Goal: Task Accomplishment & Management: Complete application form

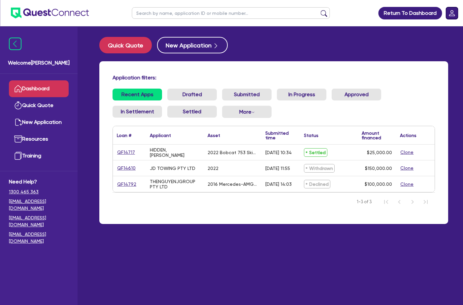
click at [450, 15] on icon "Dropdown toggle" at bounding box center [452, 13] width 6 height 6
click at [432, 41] on link "Logout" at bounding box center [432, 42] width 49 height 12
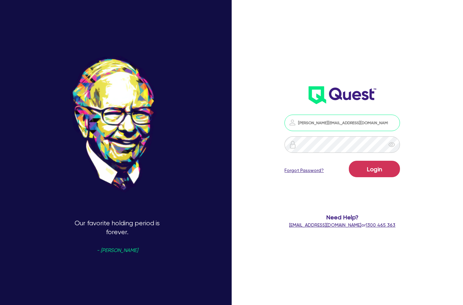
drag, startPoint x: 351, startPoint y: 124, endPoint x: 305, endPoint y: 125, distance: 45.2
click at [305, 125] on input "madelyne@dealify.au" at bounding box center [341, 123] width 115 height 16
type input "m"
type input "[PERSON_NAME][EMAIL_ADDRESS][DOMAIN_NAME]"
click at [301, 175] on div "Login Forgot Password?" at bounding box center [341, 170] width 115 height 19
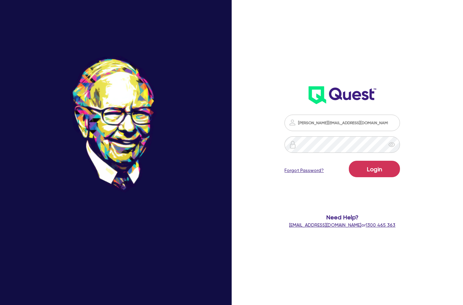
click at [303, 171] on link "Forgot Password?" at bounding box center [303, 170] width 39 height 7
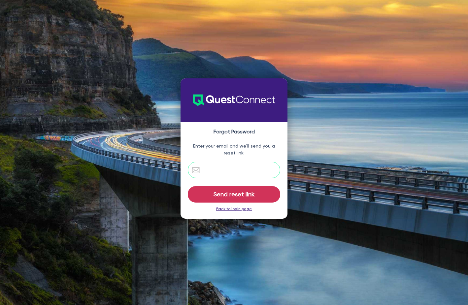
click at [248, 170] on input "email" at bounding box center [234, 170] width 92 height 16
paste input "nathanial hakiwai - Tax invoice Request"
click at [248, 170] on input "nathanial hakiwai - Tax invoice Request" at bounding box center [234, 170] width 92 height 16
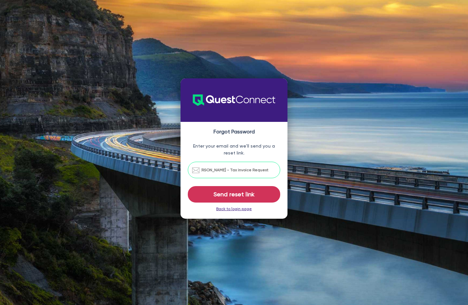
click at [248, 170] on input "nathanial hakiwai - Tax invoice Request" at bounding box center [234, 170] width 92 height 16
type input "[PERSON_NAME][EMAIL_ADDRESS][DOMAIN_NAME]"
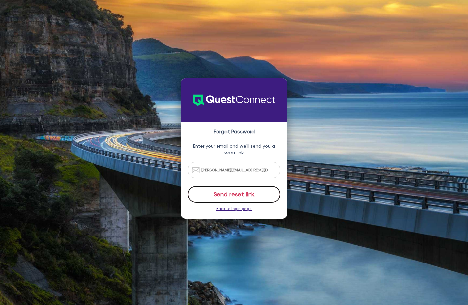
click at [232, 190] on button "Send reset link" at bounding box center [234, 194] width 92 height 16
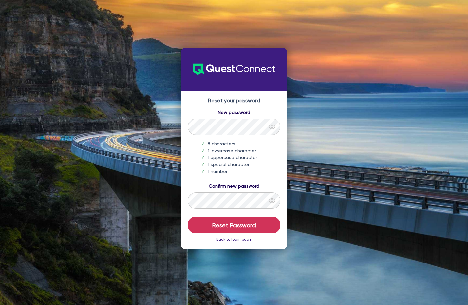
click at [271, 125] on icon "eye" at bounding box center [272, 127] width 7 height 7
click at [272, 196] on div at bounding box center [272, 201] width 16 height 16
click at [264, 214] on form "New password 8 characters 1 lowercase character 1 uppercase character 1 special…" at bounding box center [234, 171] width 94 height 124
click at [265, 215] on form "New password 8 characters 1 lowercase character 1 uppercase character 1 special…" at bounding box center [234, 171] width 94 height 124
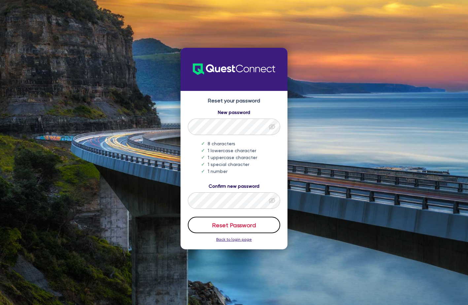
click at [263, 219] on button "Reset Password" at bounding box center [234, 225] width 92 height 16
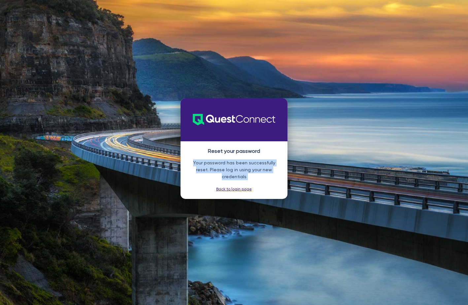
click at [239, 187] on link "Back to login page" at bounding box center [234, 189] width 36 height 5
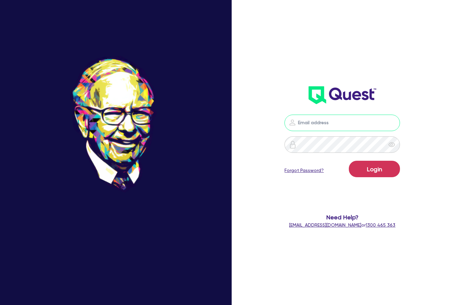
type input "[PERSON_NAME][EMAIL_ADDRESS][DOMAIN_NAME]"
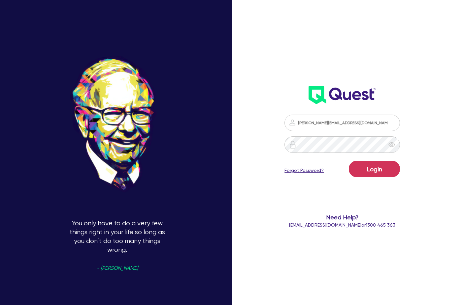
click at [326, 114] on div "[PERSON_NAME][EMAIL_ADDRESS][DOMAIN_NAME] Login Forgot Password? Need Help? [EM…" at bounding box center [341, 171] width 131 height 127
click at [384, 176] on button "Login" at bounding box center [374, 169] width 51 height 16
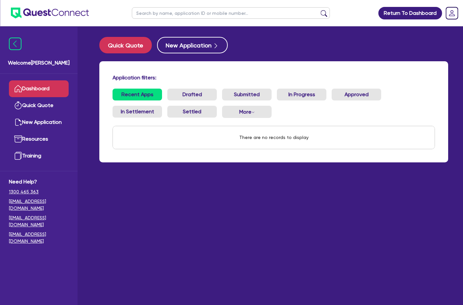
click at [94, 49] on div "Quick Quote New Application Application filters: Recent Apps Drafted Submitted …" at bounding box center [273, 104] width 368 height 134
click at [122, 46] on button "Quick Quote" at bounding box center [125, 45] width 52 height 16
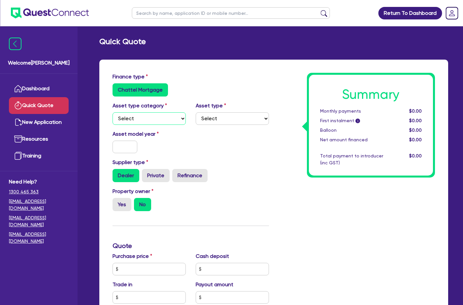
click at [173, 117] on select "Select Cars and light trucks Primary assets Secondary assets Tertiary assets" at bounding box center [148, 118] width 73 height 13
click at [112, 112] on select "Select Cars and light trucks Primary assets Secondary assets Tertiary assets" at bounding box center [148, 118] width 73 height 13
click at [223, 122] on select "Select Heavy trucks over 4.5 tonne Trailers Bus and coaches Yellow goods and ex…" at bounding box center [232, 118] width 73 height 13
click at [156, 121] on select "Select Cars and light trucks Primary assets Secondary assets Tertiary assets" at bounding box center [148, 118] width 73 height 13
click at [210, 122] on select "Select Heavy trucks over 4.5 tonne Trailers Bus and coaches Yellow goods and ex…" at bounding box center [232, 118] width 73 height 13
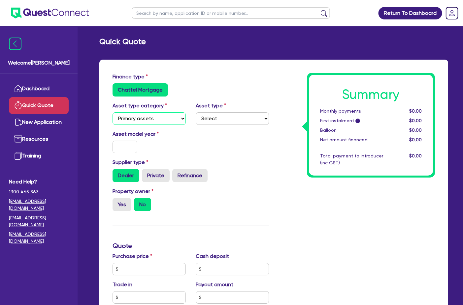
click at [174, 120] on select "Select Cars and light trucks Primary assets Secondary assets Tertiary assets" at bounding box center [148, 118] width 73 height 13
click at [112, 112] on select "Select Cars and light trucks Primary assets Secondary assets Tertiary assets" at bounding box center [148, 118] width 73 height 13
click at [204, 121] on select "Select Generators and compressors Engineering and toolmaking Woodworking and me…" at bounding box center [232, 118] width 73 height 13
click at [145, 111] on div "Asset type category Select Cars and light trucks Primary assets Secondary asset…" at bounding box center [149, 113] width 83 height 23
click at [145, 121] on select "Select Cars and light trucks Primary assets Secondary assets Tertiary assets" at bounding box center [148, 118] width 73 height 13
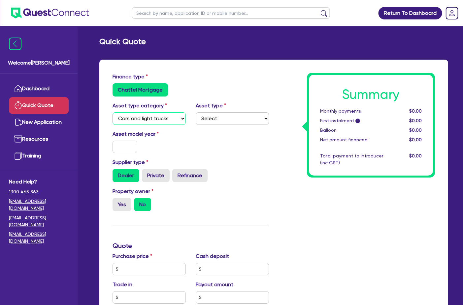
click at [112, 112] on select "Select Cars and light trucks Primary assets Secondary assets Tertiary assets" at bounding box center [148, 118] width 73 height 13
click at [149, 117] on select "Select Cars and light trucks Primary assets Secondary assets Tertiary assets" at bounding box center [148, 118] width 73 height 13
select select "PRIMARY_ASSETS"
click at [112, 112] on select "Select Cars and light trucks Primary assets Secondary assets Tertiary assets" at bounding box center [148, 118] width 73 height 13
click at [221, 115] on select "Select Heavy trucks over 4.5 tonne Trailers Bus and coaches Yellow goods and ex…" at bounding box center [232, 118] width 73 height 13
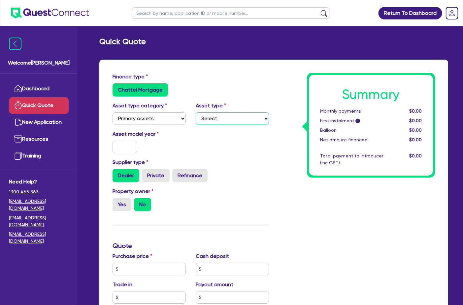
select select "HEAVY_TRUCKS"
click at [196, 112] on select "Select Heavy trucks over 4.5 tonne Trailers Bus and coaches Yellow goods and ex…" at bounding box center [232, 118] width 73 height 13
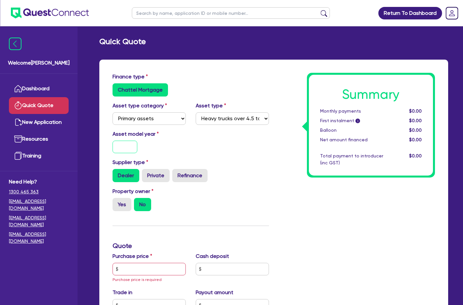
click at [124, 148] on input "text" at bounding box center [124, 147] width 25 height 13
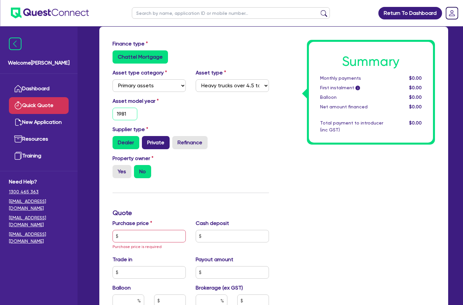
type input "1981"
click at [154, 145] on label "Private" at bounding box center [156, 142] width 28 height 13
click at [146, 141] on input "Private" at bounding box center [144, 138] width 4 height 4
radio input "true"
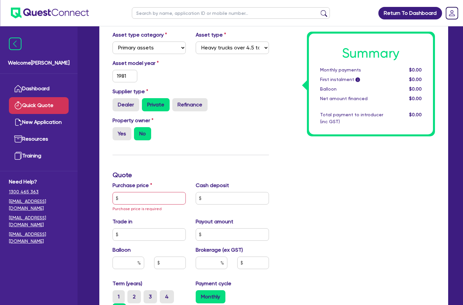
scroll to position [99, 0]
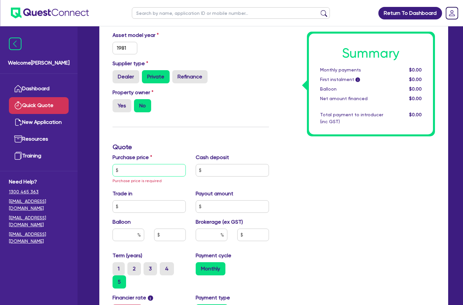
click at [148, 168] on input "text" at bounding box center [148, 170] width 73 height 13
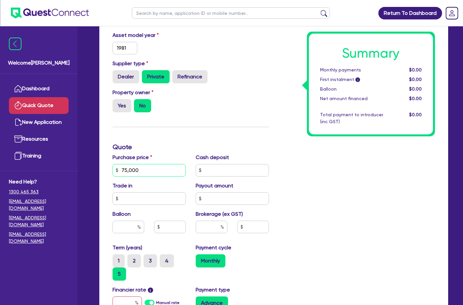
type input "75,000"
type input "0"
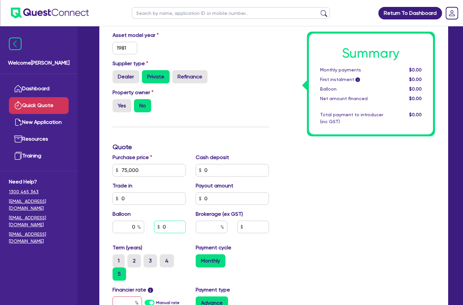
type input "0"
type input "4"
type input "5"
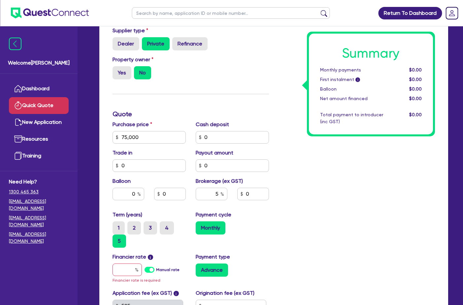
scroll to position [165, 0]
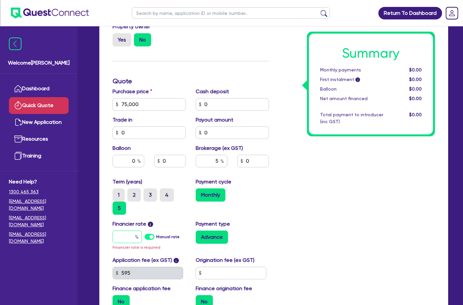
click at [125, 237] on input "text" at bounding box center [126, 237] width 29 height 13
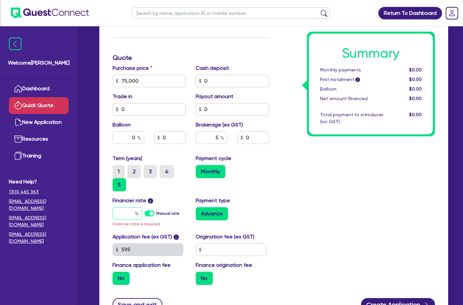
scroll to position [198, 0]
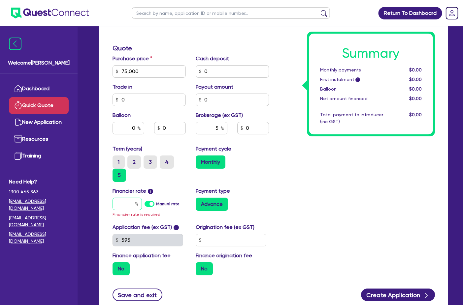
type input "1"
type input "3,750"
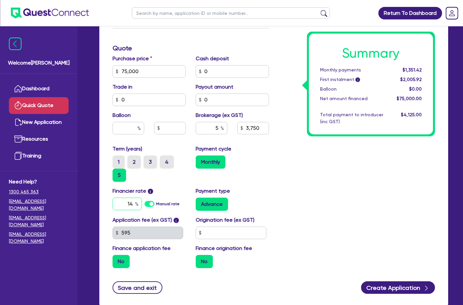
type input "14"
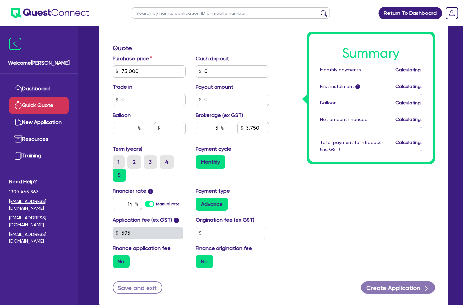
type input "3,750"
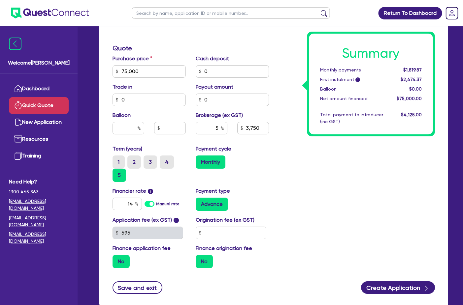
click at [262, 182] on div "Payment cycle Monthly" at bounding box center [232, 163] width 83 height 37
click at [209, 235] on input "text" at bounding box center [231, 233] width 71 height 13
click at [209, 235] on input "11,100" at bounding box center [231, 233] width 71 height 13
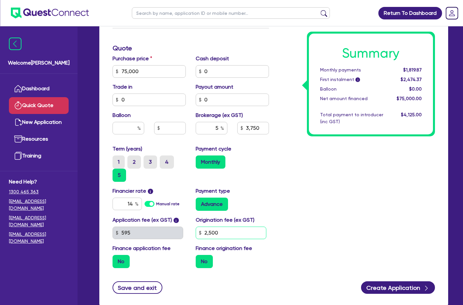
type input "2,500"
type input "3,750"
click at [274, 192] on div "Summary Monthly payments $1,819.87 First instalment i $5,224.37 Balloon $0.00 N…" at bounding box center [357, 74] width 166 height 399
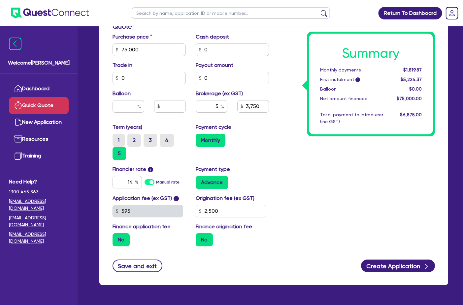
scroll to position [231, 0]
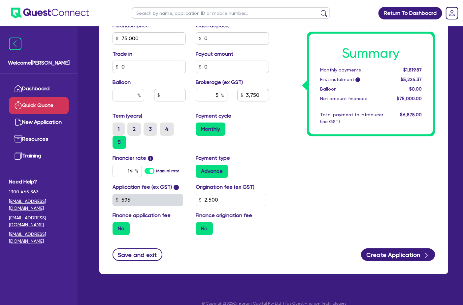
click at [205, 228] on label "No" at bounding box center [204, 228] width 17 height 13
click at [200, 227] on input "No" at bounding box center [198, 224] width 4 height 4
drag, startPoint x: 178, startPoint y: 228, endPoint x: 207, endPoint y: 228, distance: 29.0
click at [178, 228] on div "No" at bounding box center [148, 228] width 73 height 13
click at [127, 229] on label "No" at bounding box center [120, 228] width 17 height 13
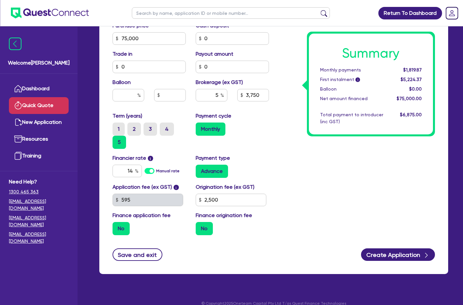
click at [117, 227] on input "No" at bounding box center [114, 224] width 4 height 4
click at [228, 227] on div "No" at bounding box center [232, 228] width 73 height 13
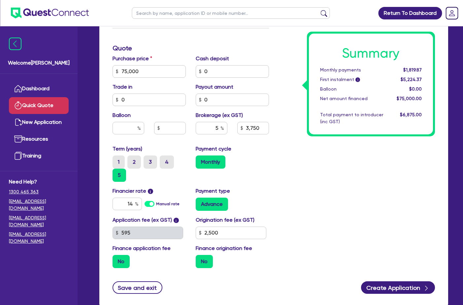
scroll to position [165, 0]
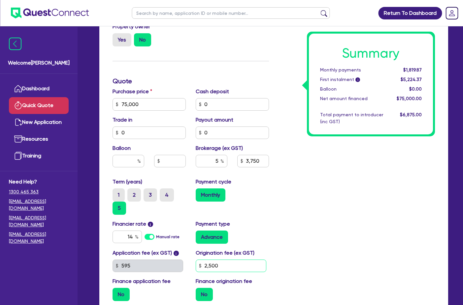
click at [227, 265] on input "2,500" at bounding box center [231, 266] width 71 height 13
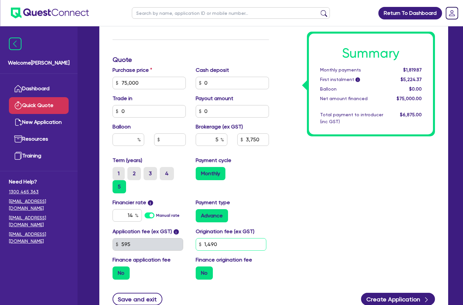
scroll to position [198, 0]
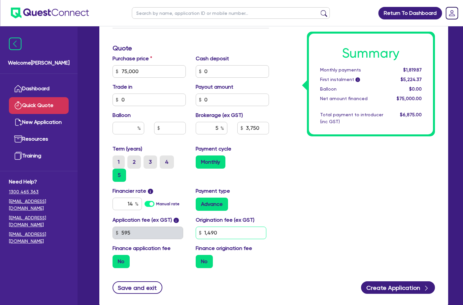
type input "1,490"
type input "3,750"
click at [266, 205] on div "Advance" at bounding box center [232, 204] width 73 height 13
click at [224, 234] on input "1,490" at bounding box center [231, 233] width 71 height 13
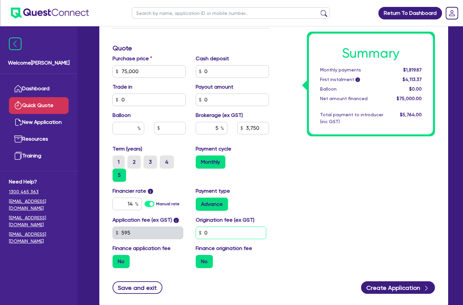
type input "0"
type input "3,750"
click at [339, 175] on div "Summary Monthly payments $1,819.87 First instalment i $4,113.37 Balloon $0.00 N…" at bounding box center [357, 74] width 166 height 399
click at [214, 130] on input "5" at bounding box center [212, 128] width 32 height 13
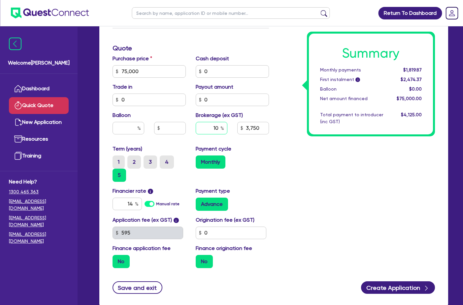
type input "10"
type input "7,500"
click at [308, 173] on div "Summary Monthly payments $1,819.87 First instalment i $2,474.37 Balloon $0.00 N…" at bounding box center [357, 74] width 166 height 399
click at [215, 232] on input "0" at bounding box center [231, 233] width 71 height 13
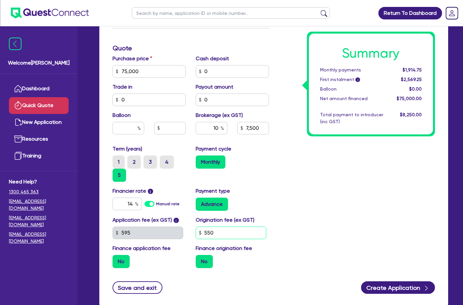
type input "550"
click at [303, 219] on div "Summary Monthly payments $1,914.75 First instalment i $2,569.25 Balloon $0.00 N…" at bounding box center [357, 74] width 166 height 399
type input "7,500"
click at [218, 236] on input "550" at bounding box center [231, 233] width 71 height 13
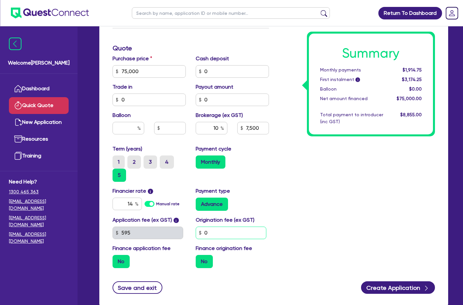
type input "0"
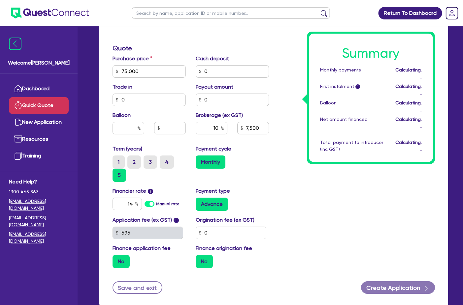
type input "7,500"
click at [290, 212] on div "Summary Monthly payments Calculating... First instalment i Calculating... Ballo…" at bounding box center [357, 74] width 166 height 399
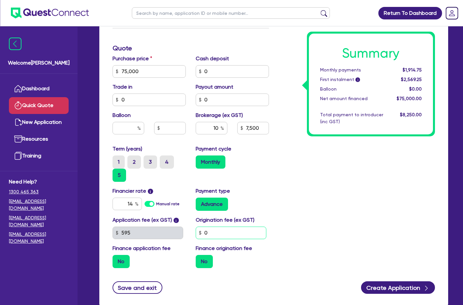
click at [226, 230] on input "0" at bounding box center [231, 233] width 71 height 13
type input "550"
click at [274, 185] on div "Summary Monthly payments $1,914.75 First instalment i $2,569.25 Balloon $0.00 N…" at bounding box center [357, 74] width 166 height 399
type input "7,500"
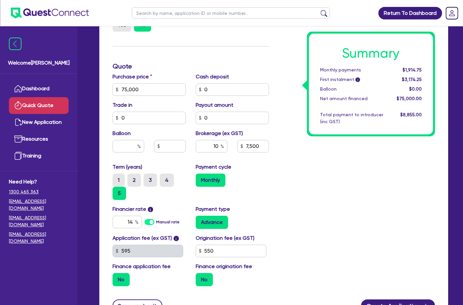
scroll to position [165, 0]
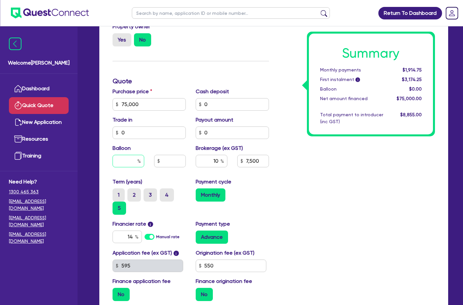
click at [131, 158] on input "text" at bounding box center [128, 161] width 32 height 13
type input "0"
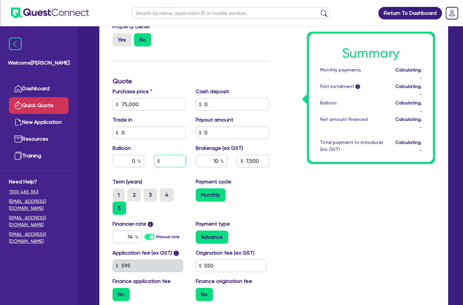
type input "7,500"
click at [177, 165] on input "text" at bounding box center [170, 161] width 32 height 13
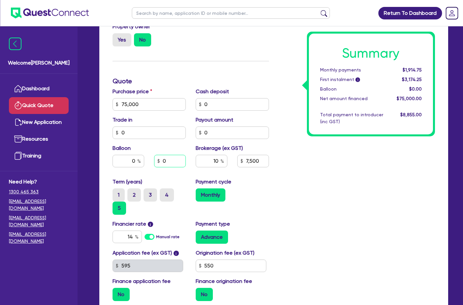
type input "0"
type input "7,500"
click at [343, 205] on div "Summary Monthly payments $1,914.75 First instalment i $3,174.25 Balloon $0.00 N…" at bounding box center [357, 107] width 166 height 399
click at [139, 162] on div at bounding box center [128, 161] width 32 height 13
type input "7,500"
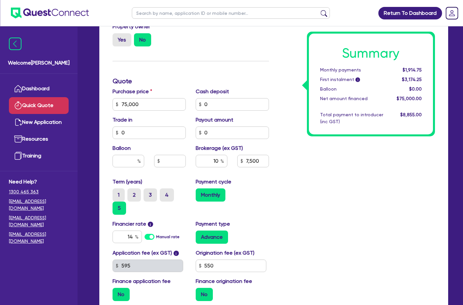
click at [139, 162] on div at bounding box center [128, 161] width 32 height 13
click at [133, 161] on input "text" at bounding box center [128, 161] width 32 height 13
type input "30"
type input "7,500"
click at [344, 196] on div "Summary Monthly payments $1,914.75 First instalment i $3,174.25 Balloon $0.00 N…" at bounding box center [357, 107] width 166 height 399
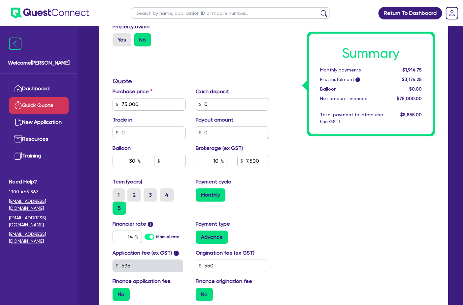
type input "22,500"
type input "7,500"
click at [130, 159] on input "30" at bounding box center [128, 161] width 32 height 13
type input "0"
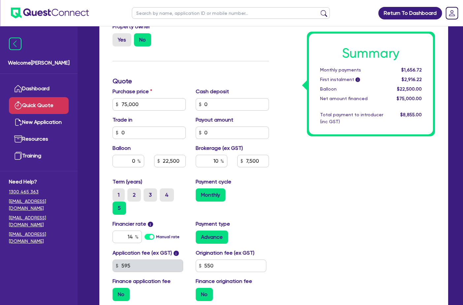
type input "22,500"
type input "7,500"
click at [308, 190] on div "Summary Monthly payments $1,656.72 First instalment i $2,916.22 Balloon $22,500…" at bounding box center [357, 107] width 166 height 399
type input "7,500"
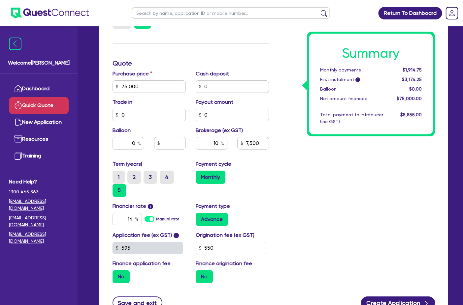
scroll to position [198, 0]
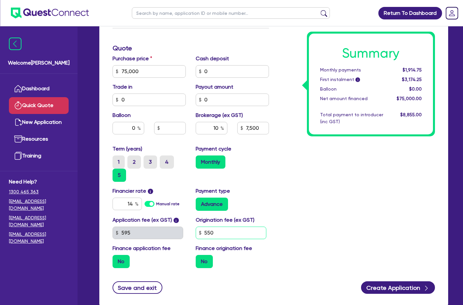
click at [215, 235] on input "550" at bounding box center [231, 233] width 71 height 13
type input "0"
click at [317, 216] on div "Summary Monthly payments $1,914.75 First instalment i $3,174.25 Balloon $0.00 N…" at bounding box center [357, 74] width 166 height 399
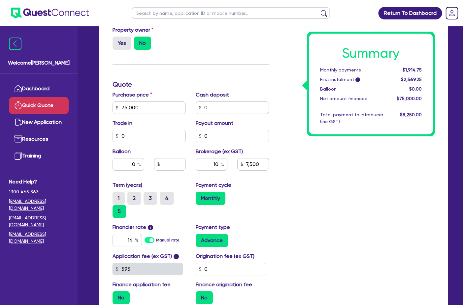
scroll to position [132, 0]
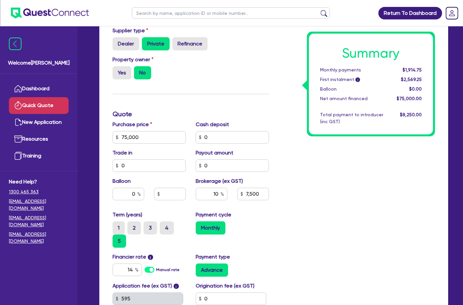
click at [223, 98] on div "Finance type Chattel Mortgage Asset type category Select Cars and light trucks …" at bounding box center [191, 140] width 166 height 399
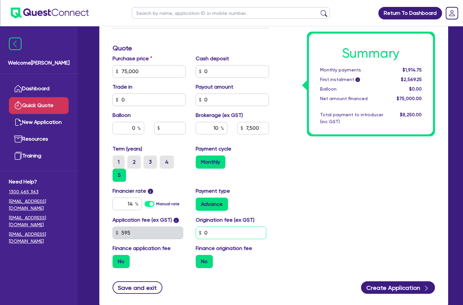
click at [217, 237] on input "0" at bounding box center [231, 233] width 71 height 13
click at [305, 170] on div "Summary Monthly payments $1,914.75 First instalment i $2,569.25 Balloon $0.00 N…" at bounding box center [357, 74] width 166 height 399
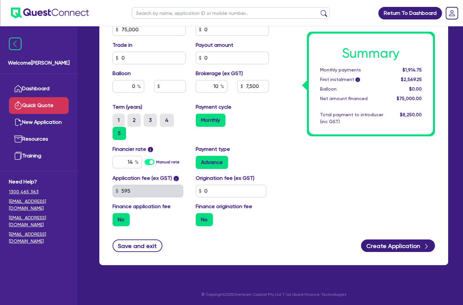
scroll to position [240, 0]
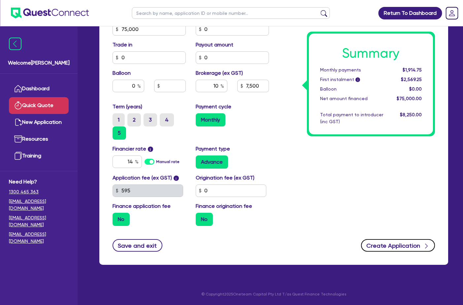
click at [394, 242] on button "Create Application" at bounding box center [398, 246] width 74 height 13
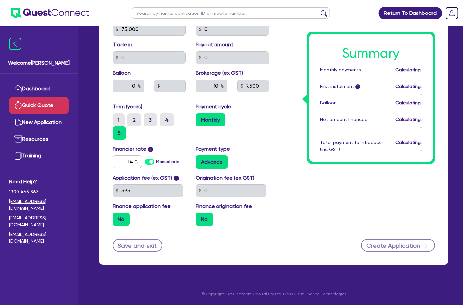
type input "7,500"
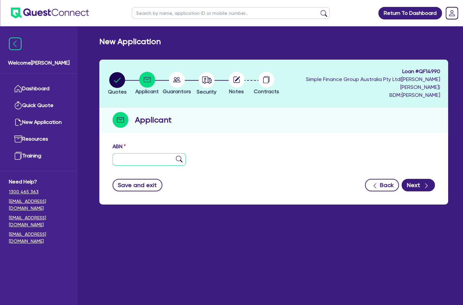
click at [143, 153] on input "text" at bounding box center [148, 159] width 73 height 13
paste input "94 899 171 625"
type input "94 899 171 625"
click at [232, 143] on div "ABN 94 899 171 625" at bounding box center [274, 157] width 332 height 28
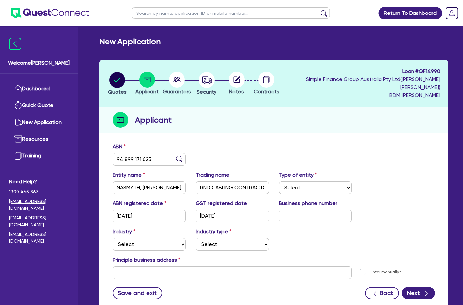
type input "NASMYTH, [PERSON_NAME]"
type input "RND CABLING CONTRACTORS"
select select "SOLE_TRADER"
type input "[DATE]"
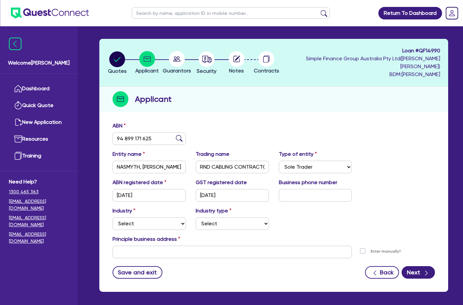
scroll to position [40, 0]
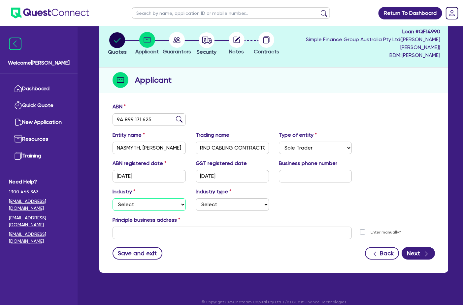
click at [168, 199] on select "Select Accomodation & Food Services Administrative & Support Services Agricultu…" at bounding box center [148, 205] width 73 height 13
select select "BUILDING_CONSTRUCTION"
click at [112, 199] on select "Select Accomodation & Food Services Administrative & Support Services Agricultu…" at bounding box center [148, 205] width 73 height 13
drag, startPoint x: 230, startPoint y: 196, endPoint x: 231, endPoint y: 192, distance: 4.0
click at [230, 199] on select "Select Trades People Providing Services Direct to Consumers Trades People Provi…" at bounding box center [232, 205] width 73 height 13
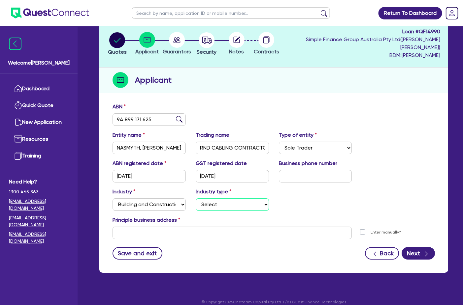
select select "TRADES_SERVICES_BUSINESSES_GOVERNMENT"
click at [196, 199] on select "Select Trades People Providing Services Direct to Consumers Trades People Provi…" at bounding box center [232, 205] width 73 height 13
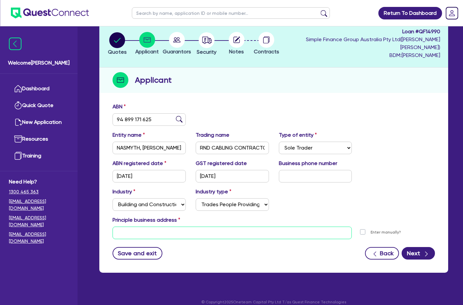
click at [167, 227] on input "text" at bounding box center [231, 233] width 239 height 13
paste input "[STREET_ADDRESS]"
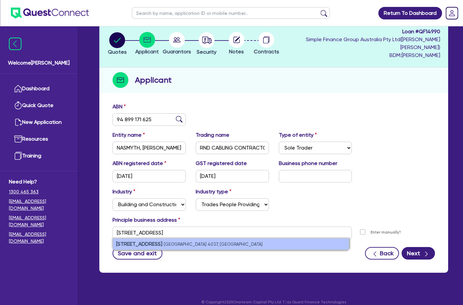
click at [123, 241] on strong "[STREET_ADDRESS]" at bounding box center [139, 244] width 46 height 6
type input "[STREET_ADDRESS]"
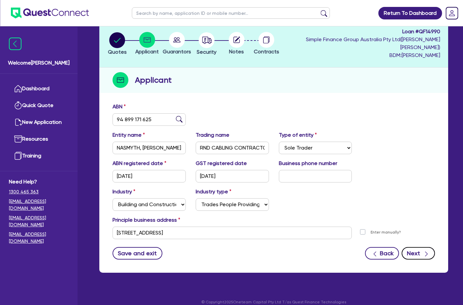
click at [417, 247] on button "Next" at bounding box center [417, 253] width 33 height 13
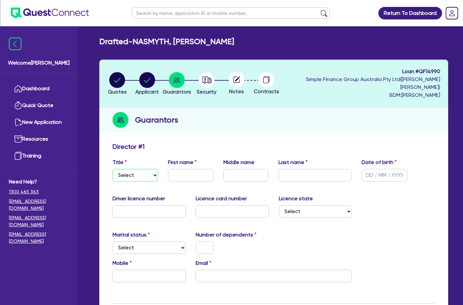
click at [145, 169] on select "Select Mr Mrs Ms Miss Dr" at bounding box center [135, 175] width 46 height 13
select select "MR"
click at [112, 169] on select "Select Mr Mrs Ms Miss Dr" at bounding box center [135, 175] width 46 height 13
click at [188, 170] on input "text" at bounding box center [191, 175] width 46 height 13
paste input "[PERSON_NAME]"
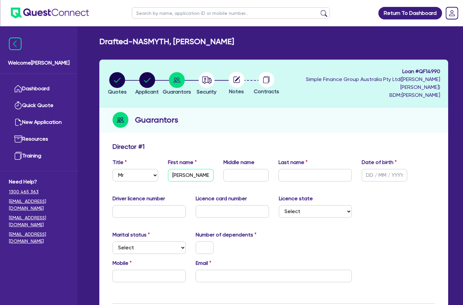
type input "[PERSON_NAME]"
drag, startPoint x: 240, startPoint y: 170, endPoint x: 256, endPoint y: 171, distance: 16.9
click at [240, 170] on input "text" at bounding box center [246, 175] width 46 height 13
paste input "[PERSON_NAME]"
type input "[PERSON_NAME]"
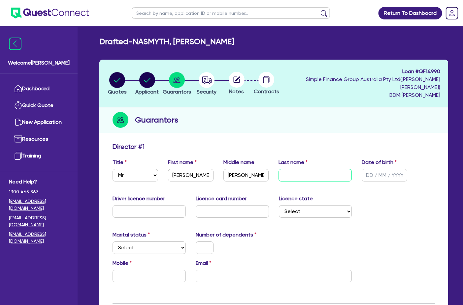
click at [311, 169] on input "text" at bounding box center [314, 175] width 73 height 13
paste input "Nasmyth"
type input "Nasmyth"
type input "[DATE]"
click at [126, 206] on input "text" at bounding box center [148, 212] width 73 height 13
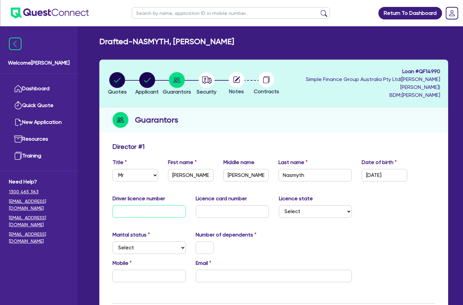
paste input "064811021"
type input "064811021"
click at [223, 211] on div "Driver licence number [DRIVERS_LICENSE_NUMBER] Licence card number Licence stat…" at bounding box center [274, 209] width 332 height 28
click at [228, 208] on input "text" at bounding box center [232, 212] width 73 height 13
paste input "F33D0130DD"
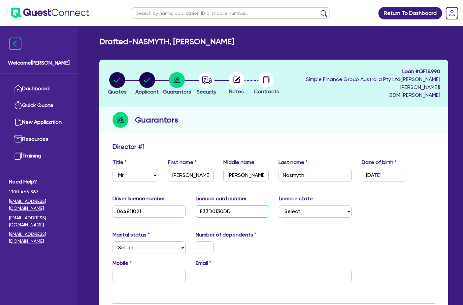
type input "F33D0130DD"
click at [297, 206] on select "Select [GEOGRAPHIC_DATA] [GEOGRAPHIC_DATA] [GEOGRAPHIC_DATA] [GEOGRAPHIC_DATA] …" at bounding box center [315, 212] width 73 height 13
select select "QLD"
click at [279, 206] on select "Select [GEOGRAPHIC_DATA] [GEOGRAPHIC_DATA] [GEOGRAPHIC_DATA] [GEOGRAPHIC_DATA] …" at bounding box center [315, 212] width 73 height 13
click at [145, 242] on select "Select Single Married De Facto / Partner" at bounding box center [148, 248] width 73 height 13
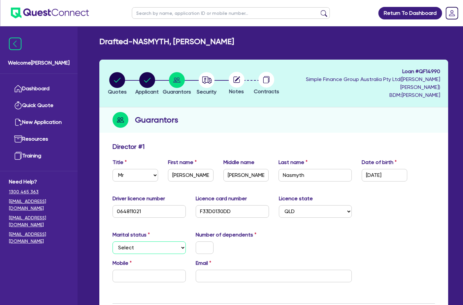
select select "DE_FACTO"
click at [112, 242] on select "Select Single Married De Facto / Partner" at bounding box center [148, 248] width 73 height 13
click at [208, 242] on input "text" at bounding box center [205, 248] width 18 height 13
click at [166, 270] on input "text" at bounding box center [148, 276] width 73 height 13
paste input "0408 870 372"
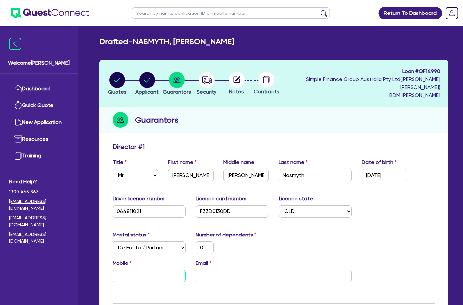
type input "0"
type input "0408 870 372"
click at [240, 273] on input "email" at bounding box center [274, 276] width 156 height 13
paste input "[PERSON_NAME][EMAIL_ADDRESS][DOMAIN_NAME]"
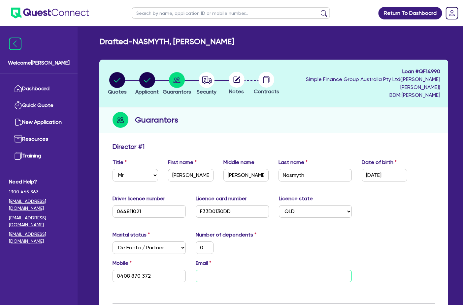
type input "0"
type input "0408 870 372"
type input "[PERSON_NAME][EMAIL_ADDRESS][DOMAIN_NAME]"
click at [424, 231] on div "Marital status Select [DEMOGRAPHIC_DATA] Married De Facto / Partner Number of d…" at bounding box center [274, 245] width 332 height 28
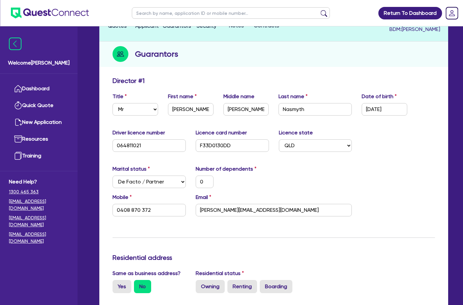
scroll to position [165, 0]
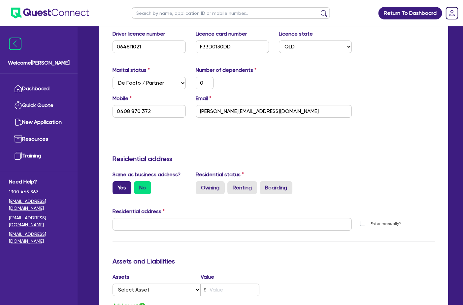
click at [120, 182] on label "Yes" at bounding box center [121, 187] width 19 height 13
click at [117, 182] on input "Yes" at bounding box center [114, 183] width 4 height 4
radio input "true"
type input "0"
type input "0408 870 372"
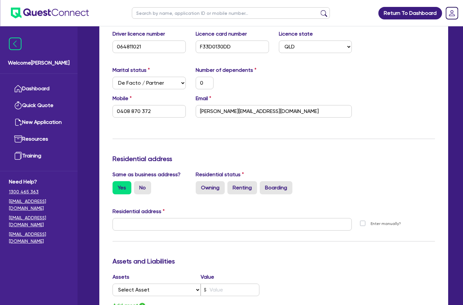
type input "[STREET_ADDRESS]"
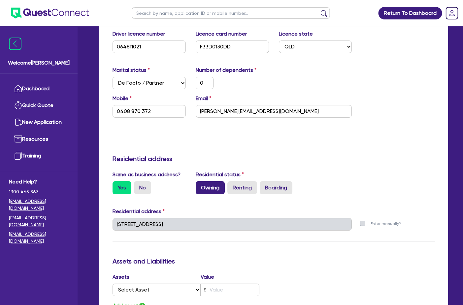
click at [215, 181] on label "Owning" at bounding box center [210, 187] width 29 height 13
click at [200, 181] on input "Owning" at bounding box center [198, 183] width 4 height 4
radio input "true"
type input "0"
type input "0408 870 372"
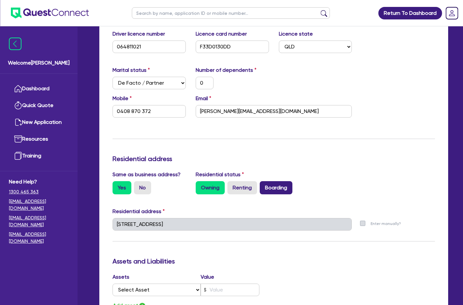
click at [269, 181] on label "Boarding" at bounding box center [276, 187] width 33 height 13
click at [264, 181] on input "Boarding" at bounding box center [262, 183] width 4 height 4
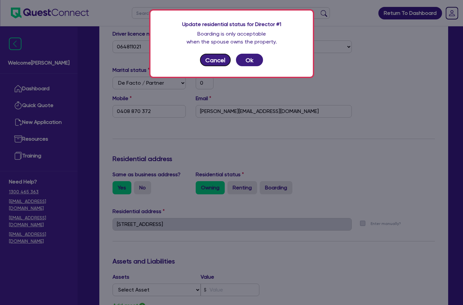
click at [219, 64] on button "Cancel" at bounding box center [215, 60] width 31 height 13
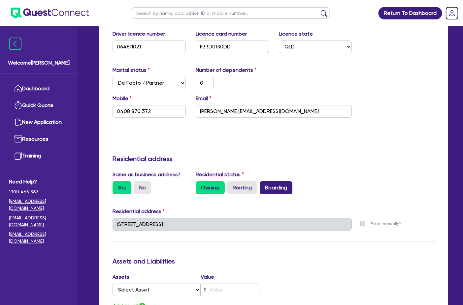
click at [272, 181] on label "Boarding" at bounding box center [276, 187] width 33 height 13
click at [264, 181] on input "Boarding" at bounding box center [262, 183] width 4 height 4
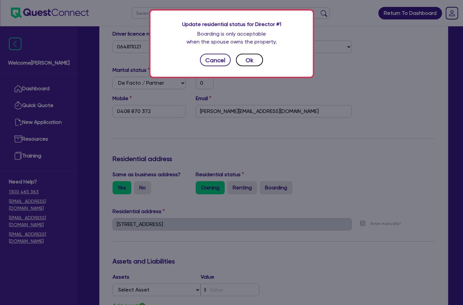
click at [252, 63] on button "Ok" at bounding box center [249, 60] width 27 height 13
type input "0"
type input "0408 870 372"
radio input "false"
radio input "true"
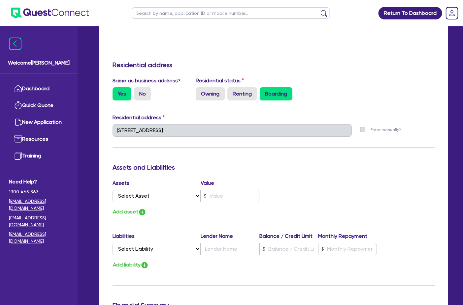
scroll to position [297, 0]
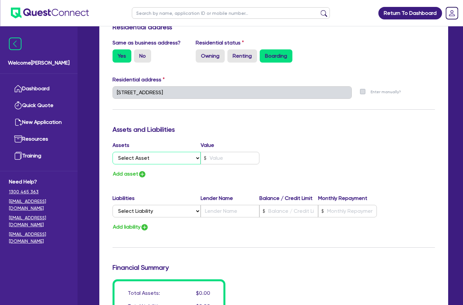
click at [185, 152] on select "Select Asset Cash Property Investment property Vehicle Truck Trailer Equipment …" at bounding box center [156, 158] width 88 height 13
select select "CASH"
click at [112, 152] on select "Select Asset Cash Property Investment property Vehicle Truck Trailer Equipment …" at bounding box center [156, 158] width 88 height 13
type input "0"
type input "0408 870 372"
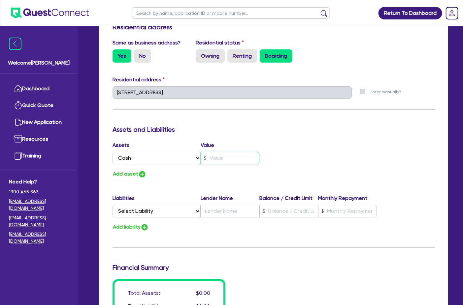
click at [232, 152] on input "text" at bounding box center [230, 158] width 59 height 13
type input "0"
type input "0408 870 372"
type input "1"
type input "0"
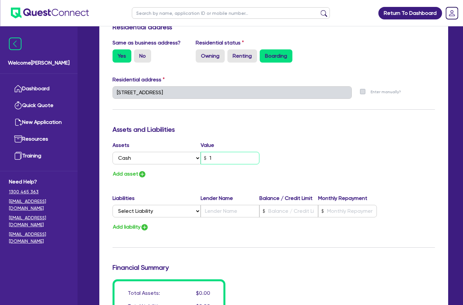
type input "0408 870 372"
type input "15"
type input "0"
type input "0408 870 372"
type input "150"
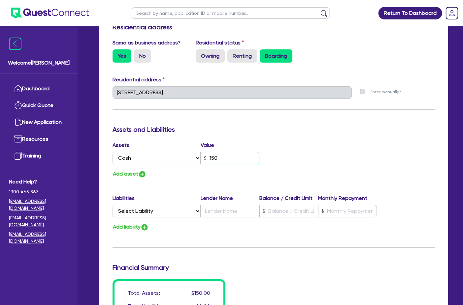
type input "0"
type input "0408 870 372"
type input "1,500"
type input "0"
type input "0408 870 372"
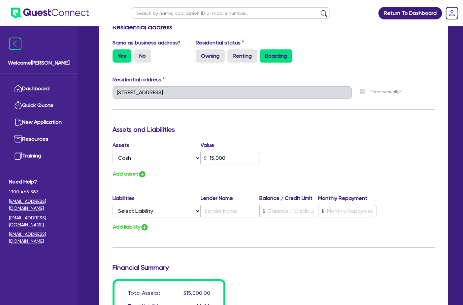
type input "15,000"
click at [138, 170] on button "Add asset" at bounding box center [129, 174] width 34 height 9
type input "0"
type input "0408 870 372"
type input "15,000"
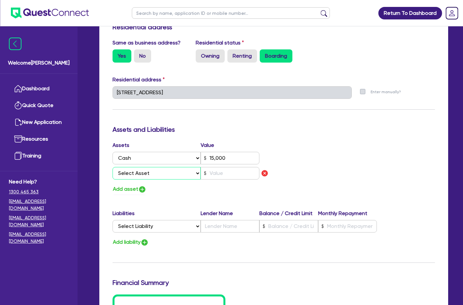
click at [121, 167] on select "Select Asset Cash Property Investment property Vehicle Truck Trailer Equipment …" at bounding box center [156, 173] width 88 height 13
select select "EQUIPMENT"
click at [112, 167] on select "Select Asset Cash Property Investment property Vehicle Truck Trailer Equipment …" at bounding box center [156, 173] width 88 height 13
type input "0"
type input "0408 870 372"
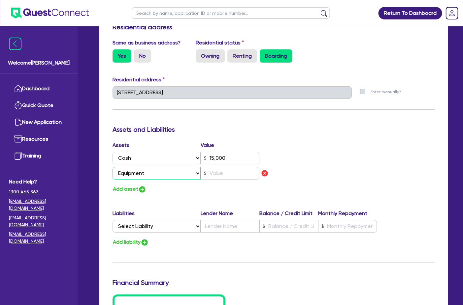
type input "15,000"
click at [219, 167] on input "text" at bounding box center [230, 173] width 59 height 13
type input "0"
type input "0408 870 372"
type input "15,000"
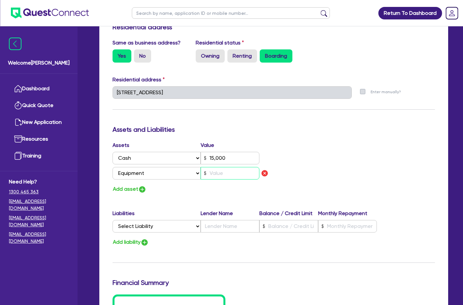
type input "3"
type input "0"
type input "0408 870 372"
type input "15,000"
type input "35"
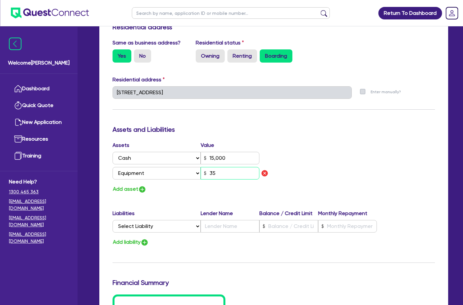
type input "0"
type input "0408 870 372"
type input "15,000"
type input "350"
type input "0"
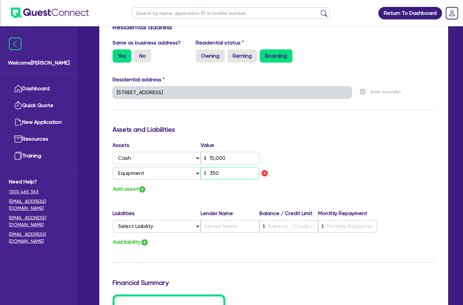
type input "0408 870 372"
type input "15,000"
type input "3,500"
type input "0"
type input "0408 870 372"
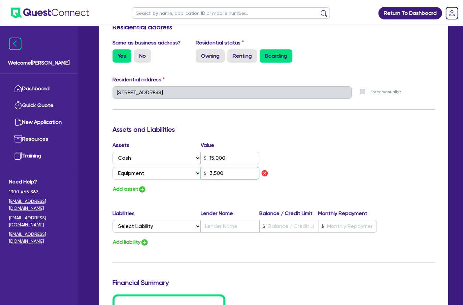
type input "15,000"
type input "35,000"
click at [129, 185] on button "Add asset" at bounding box center [129, 189] width 34 height 9
type input "0"
type input "0408 870 372"
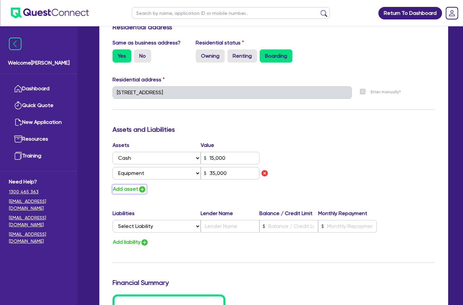
type input "15,000"
type input "35,000"
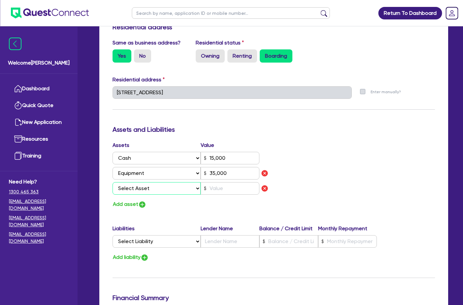
click at [140, 182] on select "Select Asset Cash Property Investment property Vehicle Truck Trailer Equipment …" at bounding box center [156, 188] width 88 height 13
select select "EQUIPMENT"
click at [112, 182] on select "Select Asset Cash Property Investment property Vehicle Truck Trailer Equipment …" at bounding box center [156, 188] width 88 height 13
type input "0"
type input "0408 870 372"
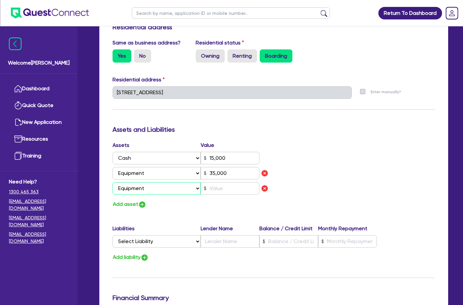
type input "15,000"
type input "35,000"
click at [235, 182] on input "text" at bounding box center [230, 188] width 59 height 13
type input "0"
type input "0408 870 372"
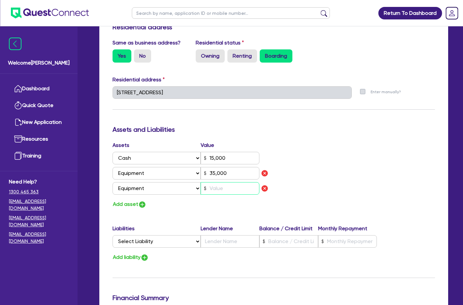
type input "15,000"
type input "35,000"
type input "4"
type input "0"
type input "0408 870 372"
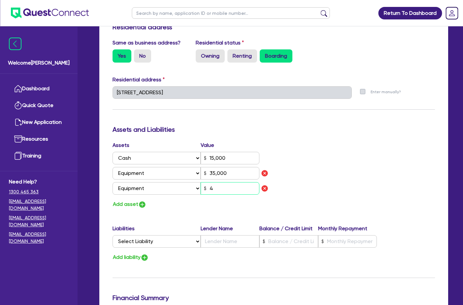
type input "15,000"
type input "35,000"
type input "40"
type input "0"
type input "0408 870 372"
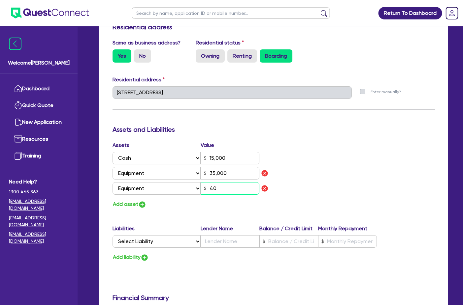
type input "15,000"
type input "35,000"
type input "400"
type input "0"
type input "0408 870 372"
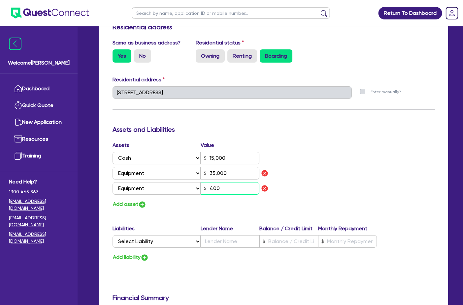
type input "15,000"
type input "35,000"
type input "4,000"
type input "0"
type input "0408 870 372"
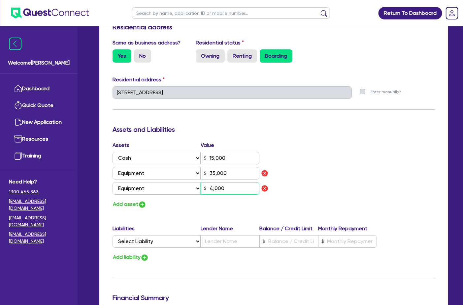
type input "15,000"
type input "35,000"
type input "40,000"
click at [128, 200] on button "Add asset" at bounding box center [129, 204] width 34 height 9
type input "0"
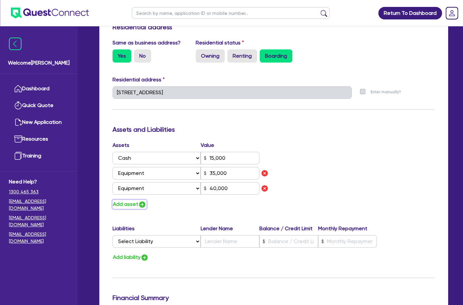
type input "0408 870 372"
type input "15,000"
type input "35,000"
type input "40,000"
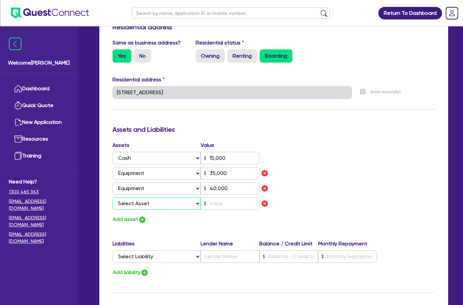
click at [156, 198] on select "Select Asset Cash Property Investment property Vehicle Truck Trailer Equipment …" at bounding box center [156, 204] width 88 height 13
select select "VEHICLE"
click at [112, 198] on select "Select Asset Cash Property Investment property Vehicle Truck Trailer Equipment …" at bounding box center [156, 204] width 88 height 13
type input "0"
type input "0408 870 372"
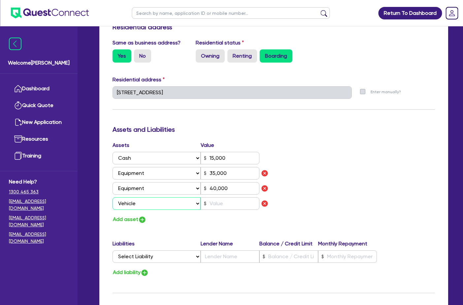
type input "15,000"
type input "35,000"
type input "40,000"
click at [167, 199] on select "Select Asset Cash Property Investment property Vehicle Truck Trailer Equipment …" at bounding box center [156, 204] width 88 height 13
select select "TRUCK"
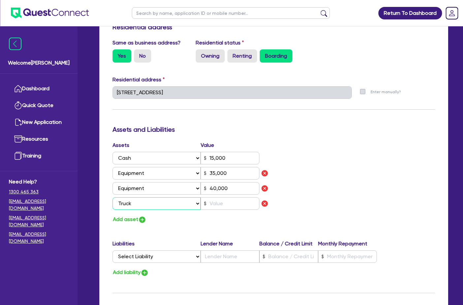
click at [112, 198] on select "Select Asset Cash Property Investment property Vehicle Truck Trailer Equipment …" at bounding box center [156, 204] width 88 height 13
type input "0"
type input "0408 870 372"
type input "15,000"
type input "35,000"
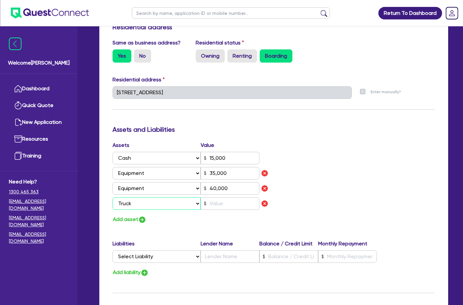
type input "40,000"
click at [214, 198] on input "text" at bounding box center [230, 204] width 59 height 13
type input "0"
type input "0408 870 372"
type input "15,000"
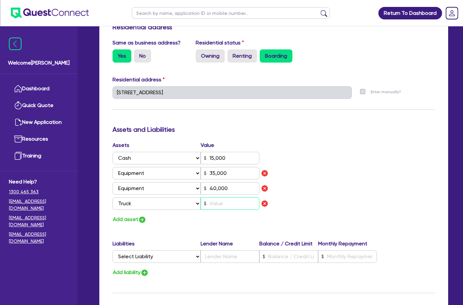
type input "35,000"
type input "40,000"
type input "2"
type input "0"
type input "0408 870 372"
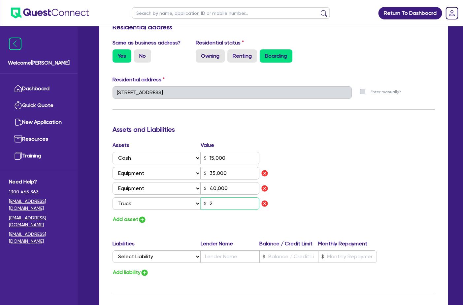
type input "15,000"
type input "35,000"
type input "40,000"
type input "25"
type input "0"
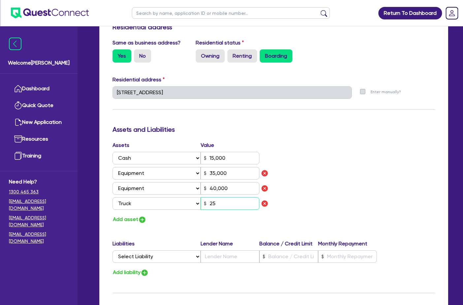
type input "0408 870 372"
type input "15,000"
type input "35,000"
click at [144, 216] on img "button" at bounding box center [142, 220] width 8 height 8
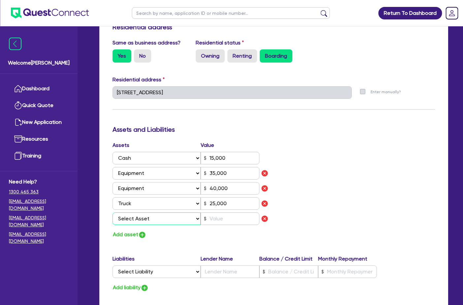
click at [140, 213] on select "Select Asset Cash Property Investment property Vehicle Truck Trailer Equipment …" at bounding box center [156, 219] width 88 height 13
click at [112, 213] on select "Select Asset Cash Property Investment property Vehicle Truck Trailer Equipment …" at bounding box center [156, 219] width 88 height 13
click at [231, 218] on div "Assets Value Select Asset Cash Property Investment property Vehicle Truck Trail…" at bounding box center [191, 185] width 166 height 86
click at [227, 213] on input "text" at bounding box center [230, 219] width 59 height 13
click at [127, 231] on button "Add asset" at bounding box center [129, 235] width 34 height 9
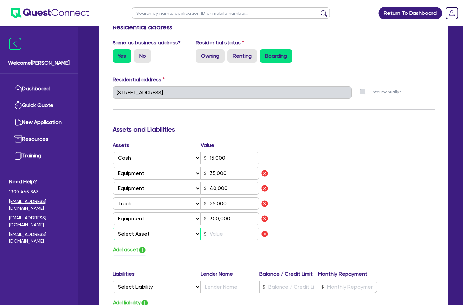
click at [134, 228] on select "Select Asset Cash Property Investment property Vehicle Truck Trailer Equipment …" at bounding box center [156, 234] width 88 height 13
click at [112, 228] on select "Select Asset Cash Property Investment property Vehicle Truck Trailer Equipment …" at bounding box center [156, 234] width 88 height 13
click at [221, 228] on input "text" at bounding box center [230, 234] width 59 height 13
click at [132, 237] on div "Assets Value Select Asset Cash Property Investment property Vehicle Truck Trail…" at bounding box center [191, 198] width 166 height 113
click at [130, 246] on button "Add asset" at bounding box center [129, 250] width 34 height 9
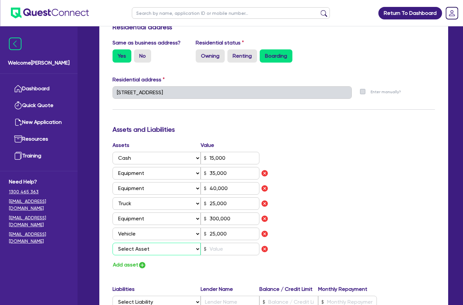
click at [140, 243] on select "Select Asset Cash Property Investment property Vehicle Truck Trailer Equipment …" at bounding box center [156, 249] width 88 height 13
click at [112, 243] on select "Select Asset Cash Property Investment property Vehicle Truck Trailer Equipment …" at bounding box center [156, 249] width 88 height 13
click at [224, 244] on input "text" at bounding box center [230, 249] width 59 height 13
click at [313, 208] on div "Assets Value Select Asset Cash Property Investment property Vehicle Truck Trail…" at bounding box center [274, 206] width 332 height 128
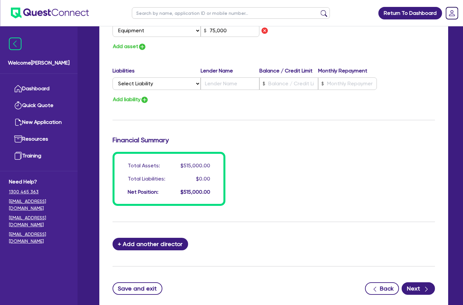
scroll to position [551, 0]
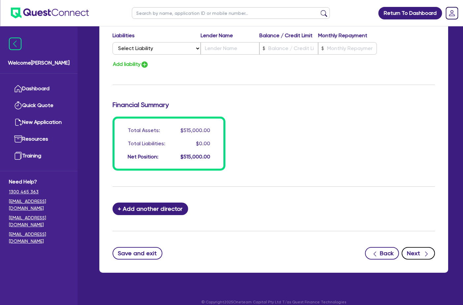
click at [420, 247] on button "Next" at bounding box center [417, 253] width 33 height 13
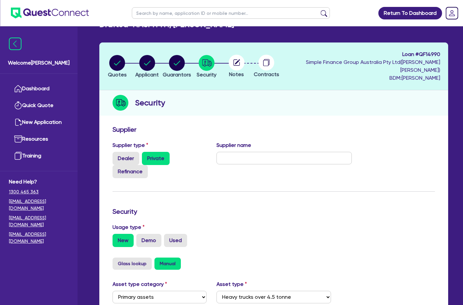
scroll to position [33, 0]
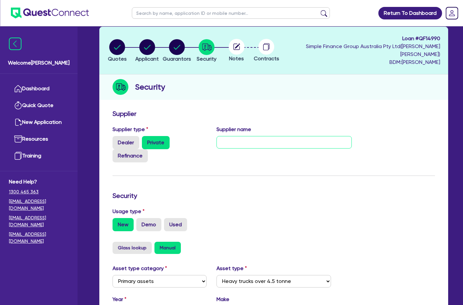
click at [229, 136] on input "text" at bounding box center [284, 142] width 136 height 13
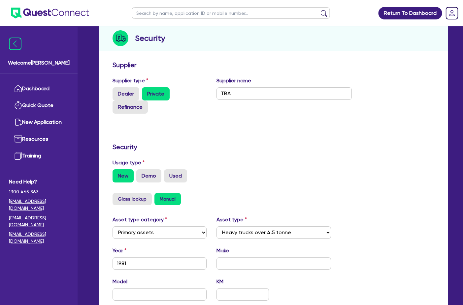
scroll to position [132, 0]
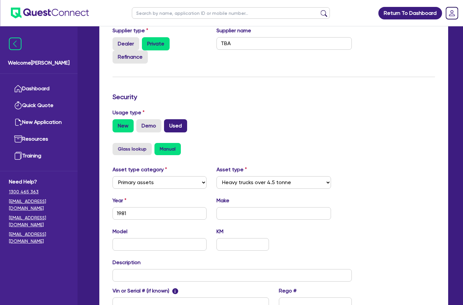
click at [179, 119] on label "Used" at bounding box center [175, 125] width 23 height 13
click at [168, 119] on input "Used" at bounding box center [166, 121] width 4 height 4
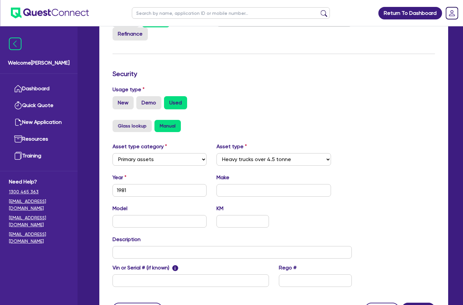
scroll to position [165, 0]
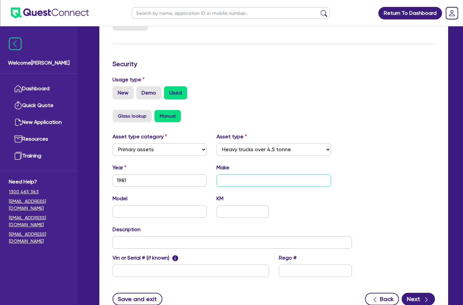
click at [240, 178] on input "text" at bounding box center [273, 181] width 115 height 13
click at [256, 175] on input "Kenworth" at bounding box center [273, 181] width 115 height 13
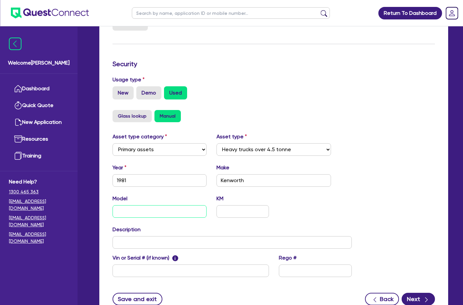
click at [193, 206] on input "text" at bounding box center [159, 212] width 94 height 13
paste input "Kenworth"
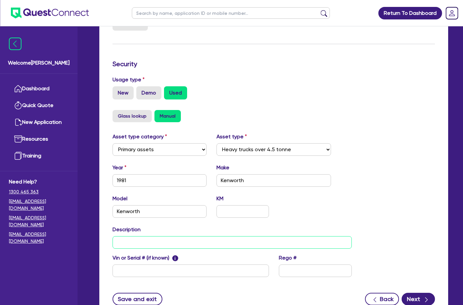
click at [149, 237] on input "text" at bounding box center [231, 243] width 239 height 13
paste input "Kenworth"
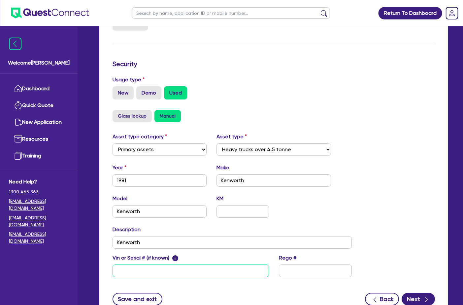
paste input "Kenworth"
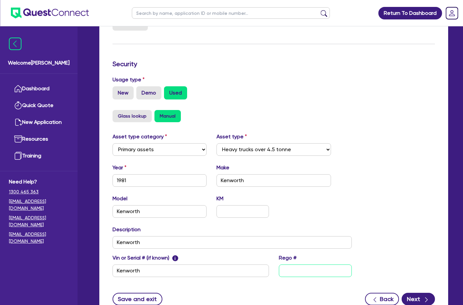
click at [306, 265] on input "text" at bounding box center [315, 271] width 73 height 13
paste input "Kenworth"
click at [368, 187] on div "Asset type category Select Cars and light trucks Primary assets Secondary asset…" at bounding box center [274, 209] width 332 height 152
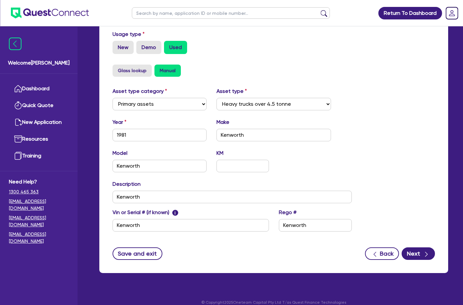
scroll to position [211, 0]
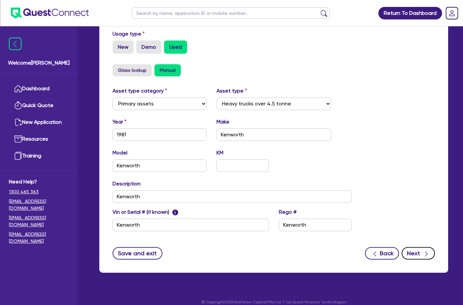
click at [416, 247] on button "Next" at bounding box center [417, 253] width 33 height 13
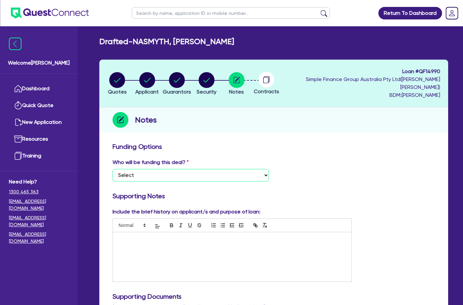
click at [160, 169] on select "Select I want Quest to fund 100% I will fund 100% I will co-fund with Quest Oth…" at bounding box center [190, 175] width 156 height 13
click at [112, 169] on select "Select I want Quest to fund 100% I will fund 100% I will co-fund with Quest Oth…" at bounding box center [190, 175] width 156 height 13
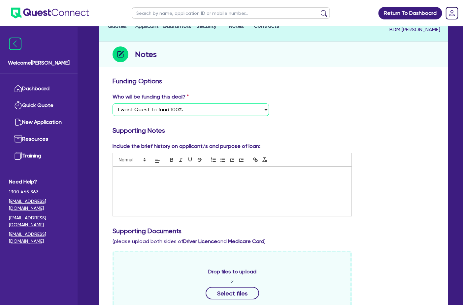
scroll to position [66, 0]
click at [139, 171] on p at bounding box center [232, 174] width 229 height 6
click at [141, 171] on p "To enrich screen reader interactions, please activate Accessibility in Grammarl…" at bounding box center [232, 174] width 229 height 6
click at [224, 171] on p "Client is a cabling contractor working with a lot of" at bounding box center [232, 174] width 229 height 6
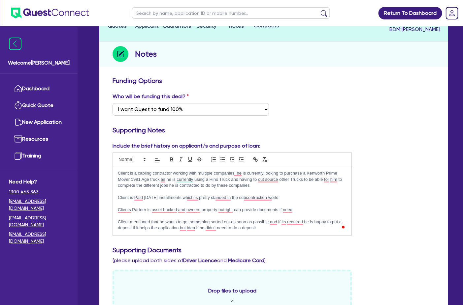
drag, startPoint x: 266, startPoint y: 222, endPoint x: 96, endPoint y: 155, distance: 182.3
click at [96, 155] on div "Quotes Applicant [GEOGRAPHIC_DATA] Security Notes Contracts Loan # QF14990 Simp…" at bounding box center [273, 260] width 359 height 532
copy div "Client is a cabling contractor working with multiple companies, he is currently…"
click at [267, 222] on p "Client mentioned that he wants to get something sorted out as soon as possible …" at bounding box center [232, 225] width 229 height 12
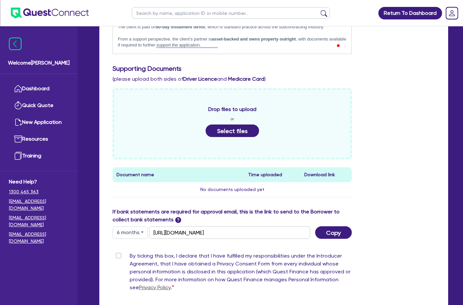
scroll to position [259, 0]
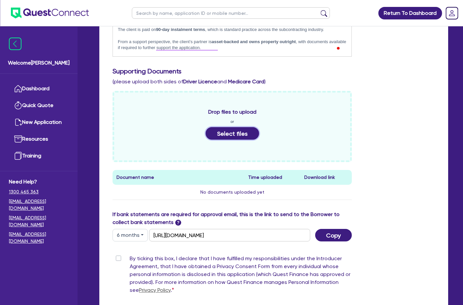
click at [237, 127] on button "Select files" at bounding box center [232, 133] width 53 height 13
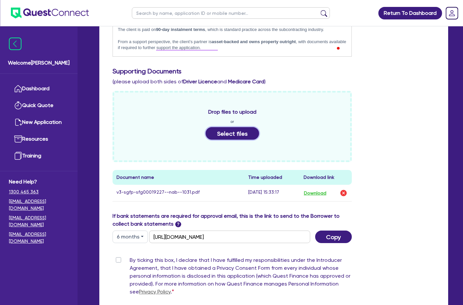
click at [240, 127] on button "Select files" at bounding box center [232, 133] width 53 height 13
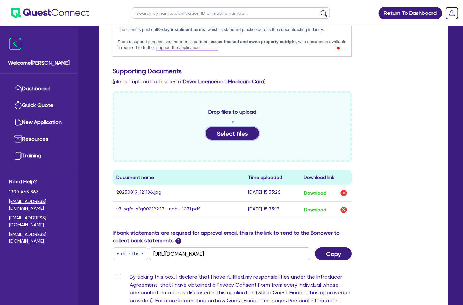
click at [223, 127] on button "Select files" at bounding box center [232, 133] width 53 height 13
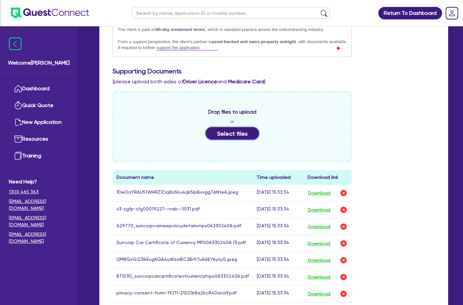
click at [227, 127] on button "Select files" at bounding box center [232, 133] width 53 height 13
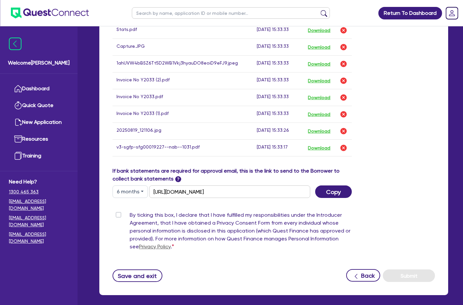
scroll to position [602, 0]
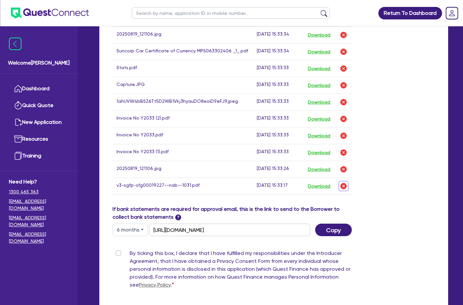
click at [345, 182] on img "button" at bounding box center [343, 186] width 8 height 8
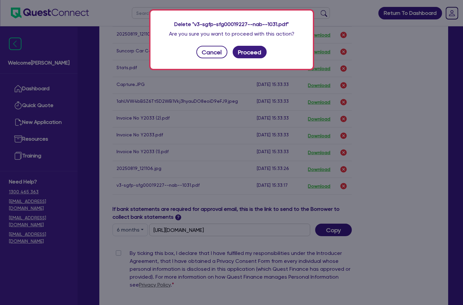
click at [197, 52] on div "Delete "v3-sgfp-sfg00019227--nab--1031.pdf" Are you sure you want to proceed wi…" at bounding box center [231, 40] width 162 height 58
click at [198, 52] on button "Cancel" at bounding box center [211, 52] width 31 height 13
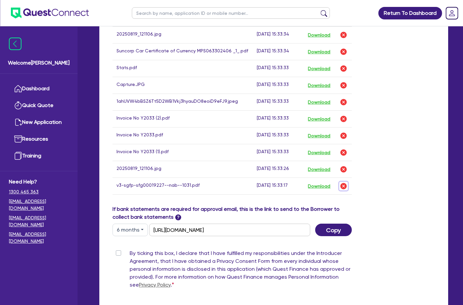
click at [342, 182] on button "button" at bounding box center [343, 186] width 9 height 9
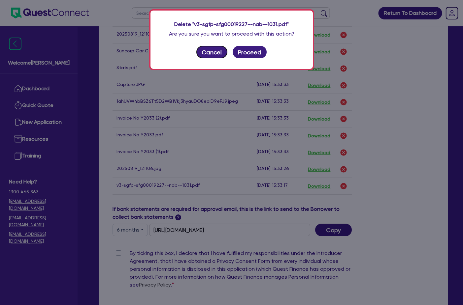
click at [212, 54] on button "Cancel" at bounding box center [211, 52] width 31 height 13
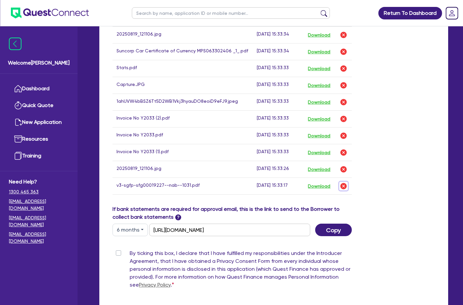
click at [343, 182] on img "button" at bounding box center [343, 186] width 8 height 8
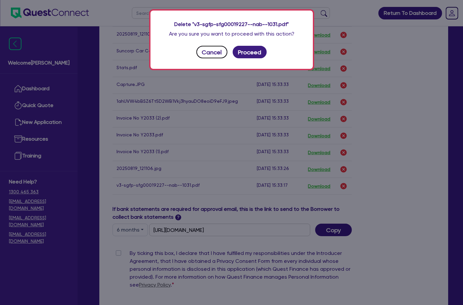
click at [208, 53] on button "Cancel" at bounding box center [211, 52] width 31 height 13
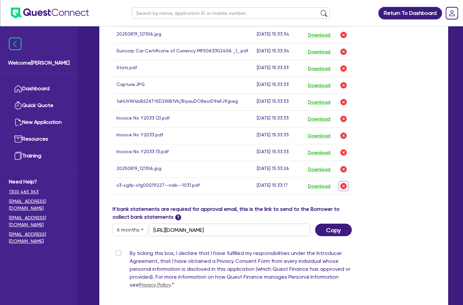
click at [344, 182] on img "button" at bounding box center [343, 186] width 8 height 8
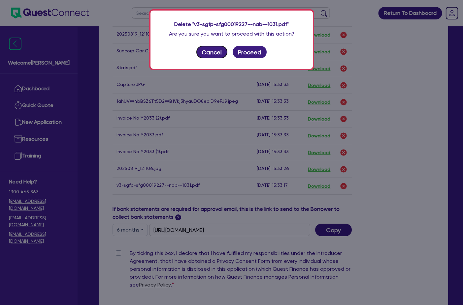
click at [209, 52] on button "Cancel" at bounding box center [211, 52] width 31 height 13
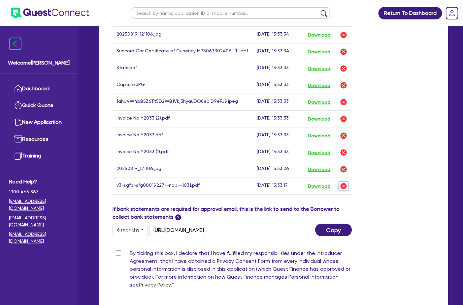
click at [348, 183] on button "button" at bounding box center [343, 186] width 9 height 9
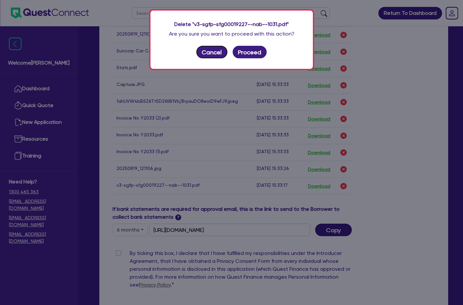
click at [213, 56] on button "Cancel" at bounding box center [211, 52] width 31 height 13
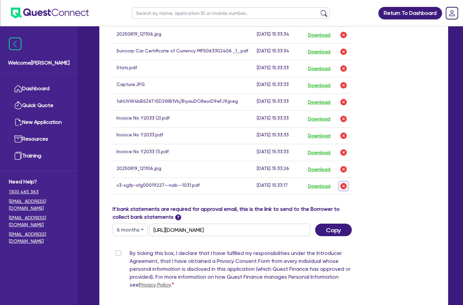
click at [344, 185] on img "button" at bounding box center [343, 186] width 8 height 8
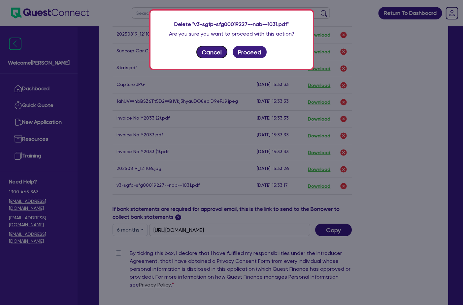
click at [206, 49] on button "Cancel" at bounding box center [211, 52] width 31 height 13
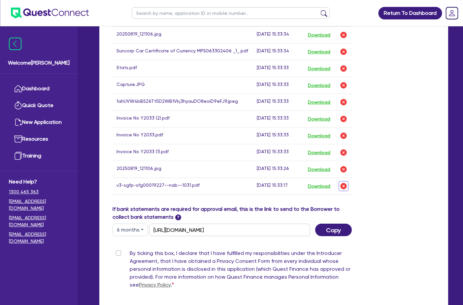
click at [344, 182] on img "button" at bounding box center [343, 186] width 8 height 8
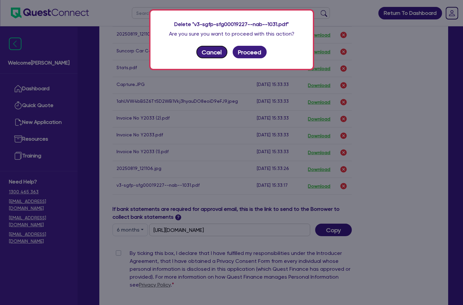
click at [208, 54] on button "Cancel" at bounding box center [211, 52] width 31 height 13
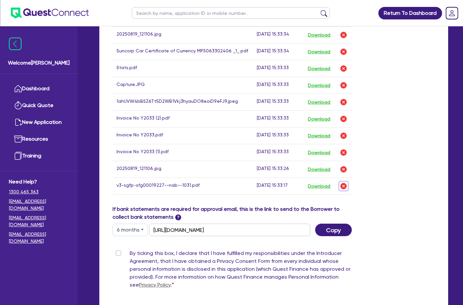
click at [347, 186] on img "button" at bounding box center [343, 186] width 8 height 8
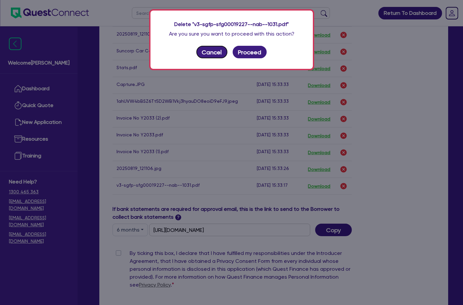
click at [207, 54] on button "Cancel" at bounding box center [211, 52] width 31 height 13
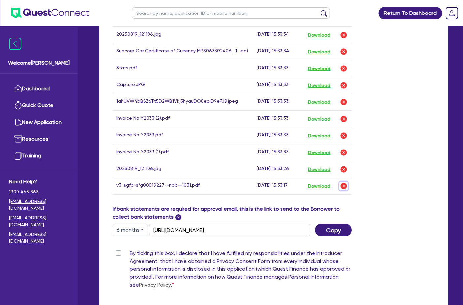
click at [346, 184] on img "button" at bounding box center [343, 186] width 8 height 8
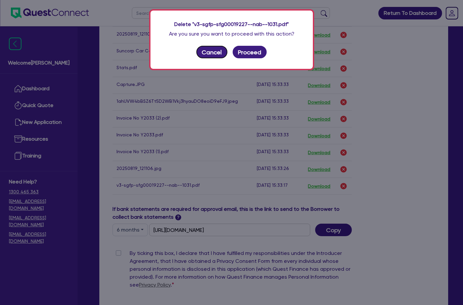
click at [206, 53] on button "Cancel" at bounding box center [211, 52] width 31 height 13
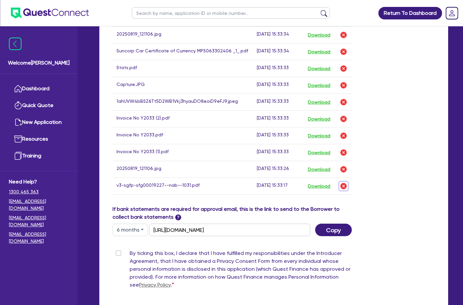
click at [348, 182] on button "button" at bounding box center [343, 186] width 9 height 9
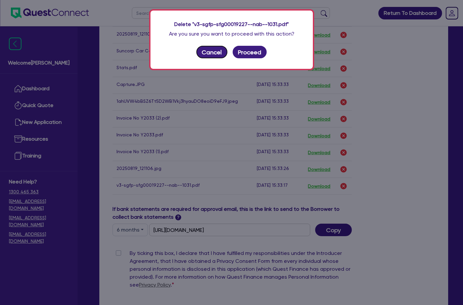
click at [213, 56] on button "Cancel" at bounding box center [211, 52] width 31 height 13
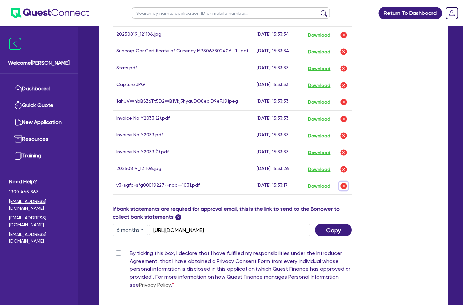
click at [343, 183] on img "button" at bounding box center [343, 186] width 8 height 8
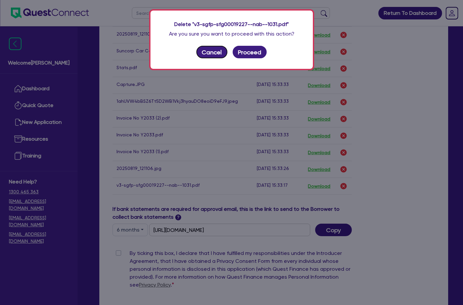
click at [209, 52] on button "Cancel" at bounding box center [211, 52] width 31 height 13
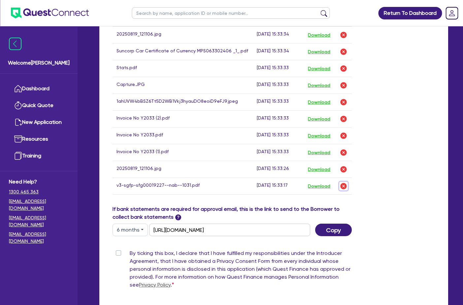
click at [345, 182] on img "button" at bounding box center [343, 186] width 8 height 8
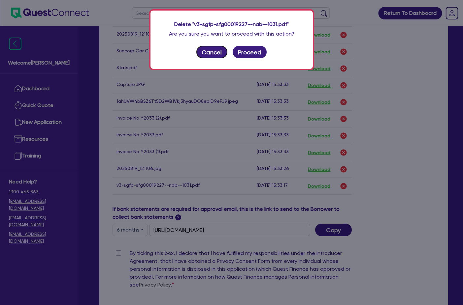
click at [215, 51] on button "Cancel" at bounding box center [211, 52] width 31 height 13
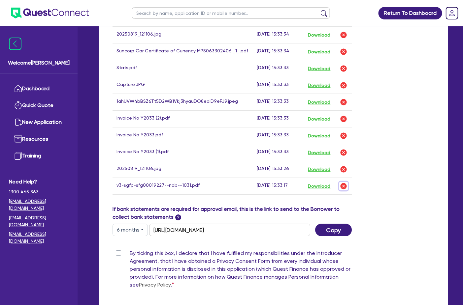
click at [341, 185] on img "button" at bounding box center [343, 186] width 8 height 8
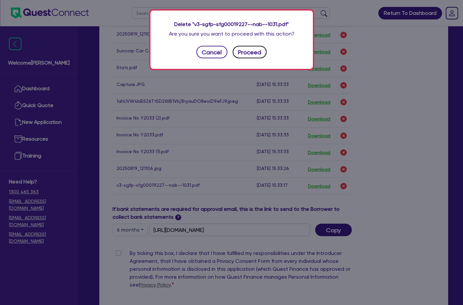
click at [250, 55] on button "Proceed" at bounding box center [250, 52] width 34 height 13
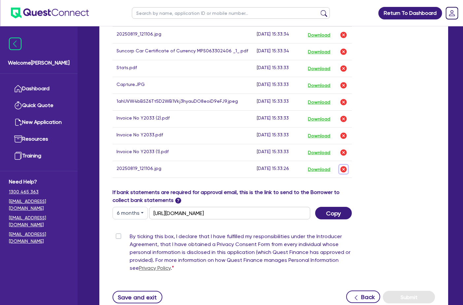
click at [341, 166] on img "button" at bounding box center [343, 170] width 8 height 8
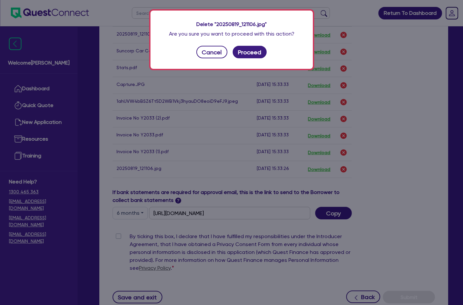
click at [242, 45] on div "Delete "20250819_121106.jpg" Are you sure you want to proceed with this action?…" at bounding box center [231, 40] width 162 height 58
click at [257, 54] on button "Proceed" at bounding box center [250, 52] width 34 height 13
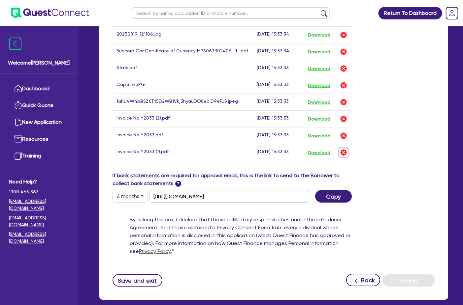
drag, startPoint x: 342, startPoint y: 147, endPoint x: 332, endPoint y: 133, distance: 17.5
click at [343, 149] on img "button" at bounding box center [343, 153] width 8 height 8
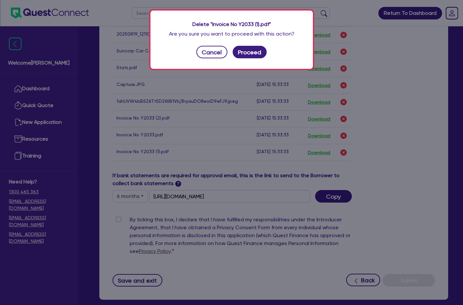
click at [249, 45] on div "Delete "Invoice No Y2033 (1).pdf" Are you sure you want to proceed with this ac…" at bounding box center [231, 40] width 162 height 58
click at [251, 48] on button "Proceed" at bounding box center [250, 52] width 34 height 13
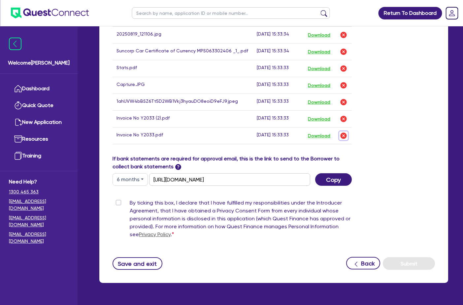
click at [341, 133] on img "button" at bounding box center [343, 136] width 8 height 8
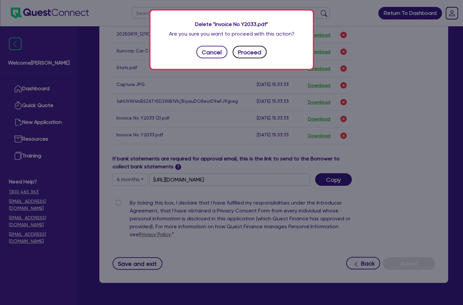
click at [255, 53] on button "Proceed" at bounding box center [250, 52] width 34 height 13
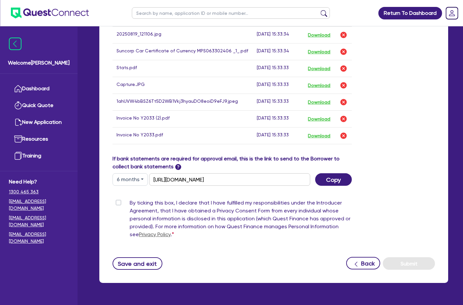
scroll to position [601, 0]
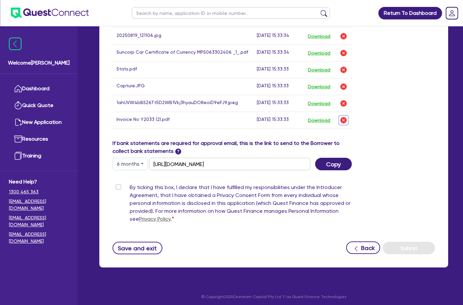
click at [340, 116] on img "button" at bounding box center [343, 120] width 8 height 8
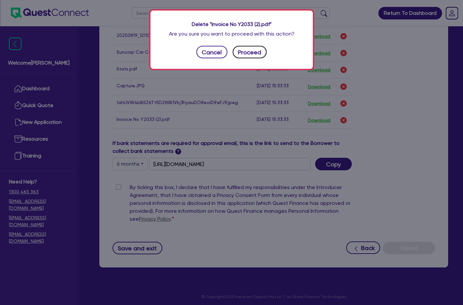
click at [248, 53] on button "Proceed" at bounding box center [250, 52] width 34 height 13
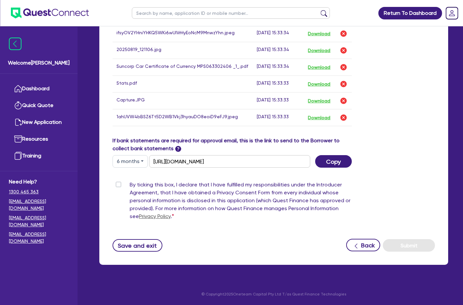
scroll to position [584, 0]
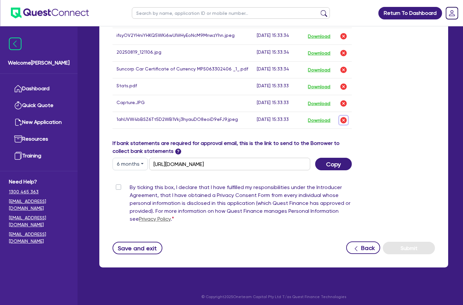
click at [340, 117] on img "button" at bounding box center [343, 120] width 8 height 8
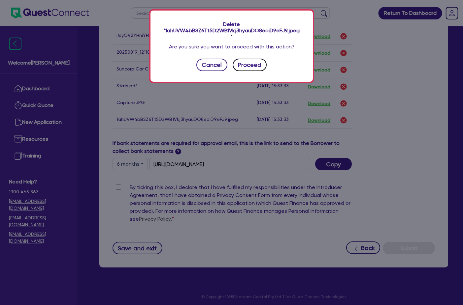
click at [253, 59] on button "Proceed" at bounding box center [250, 65] width 34 height 13
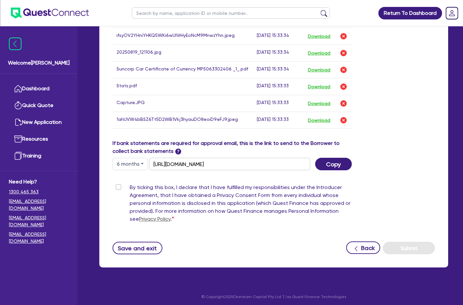
scroll to position [567, 0]
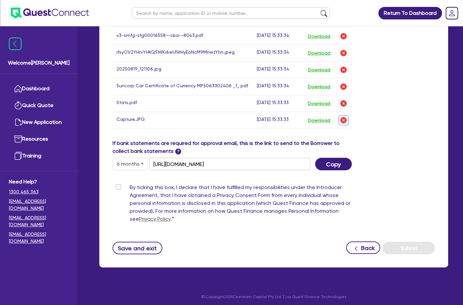
click at [343, 116] on img "button" at bounding box center [343, 120] width 8 height 8
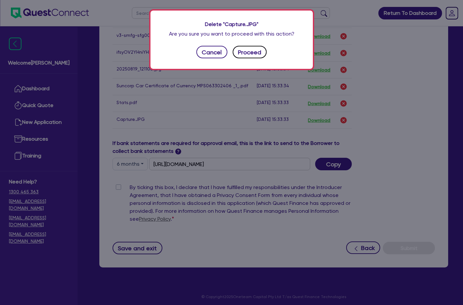
click at [245, 54] on button "Proceed" at bounding box center [250, 52] width 34 height 13
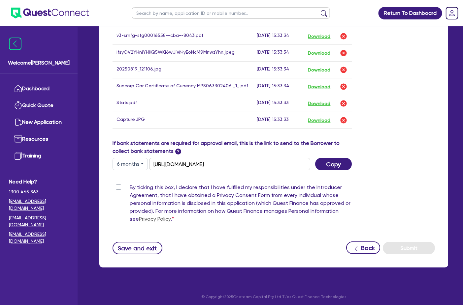
scroll to position [550, 0]
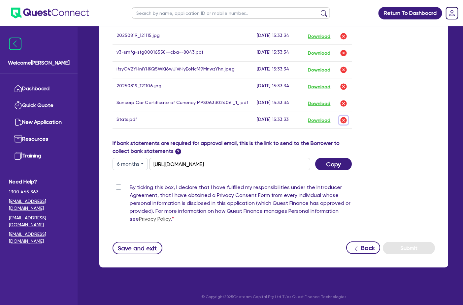
click at [345, 119] on img "button" at bounding box center [343, 120] width 8 height 8
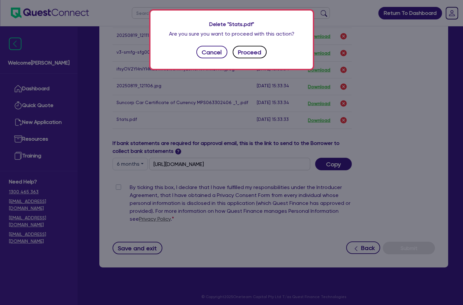
click at [245, 55] on button "Proceed" at bounding box center [250, 52] width 34 height 13
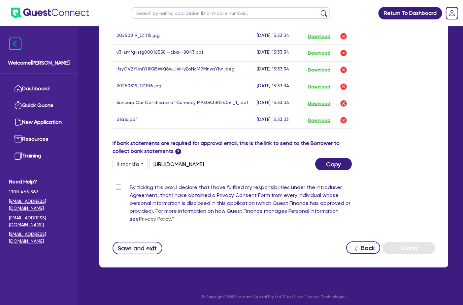
scroll to position [533, 0]
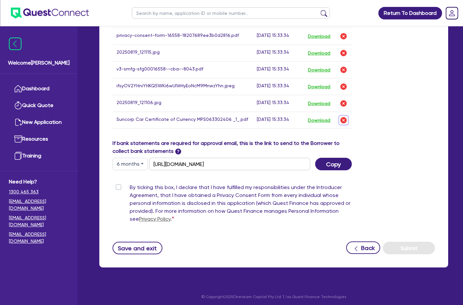
click at [344, 116] on img "button" at bounding box center [343, 120] width 8 height 8
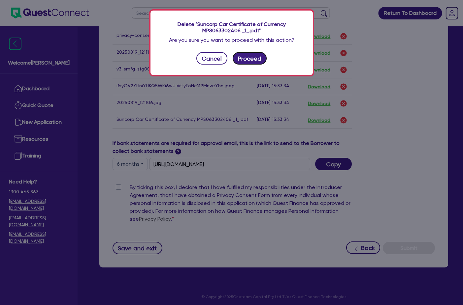
click at [247, 59] on button "Proceed" at bounding box center [250, 58] width 34 height 13
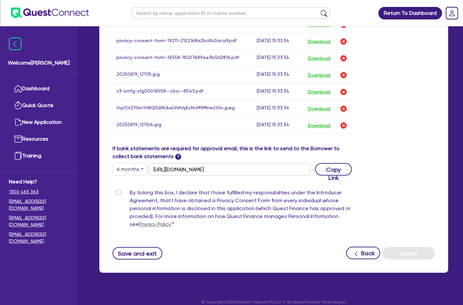
scroll to position [379, 0]
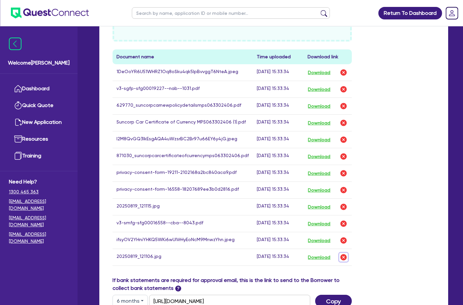
click at [346, 254] on img "button" at bounding box center [343, 258] width 8 height 8
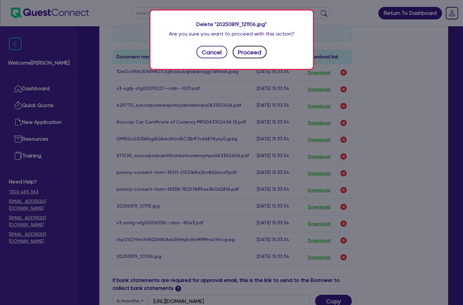
click at [260, 51] on button "Proceed" at bounding box center [250, 52] width 34 height 13
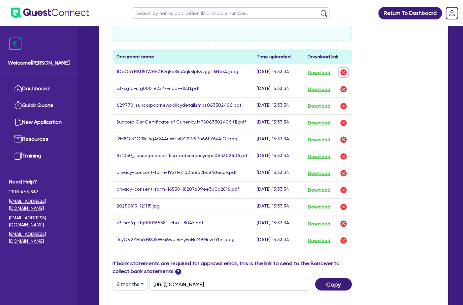
click at [342, 69] on img "button" at bounding box center [343, 73] width 8 height 8
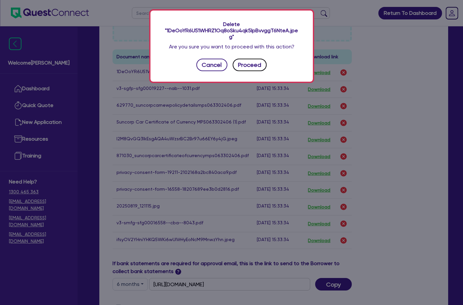
click at [254, 61] on button "Proceed" at bounding box center [250, 65] width 34 height 13
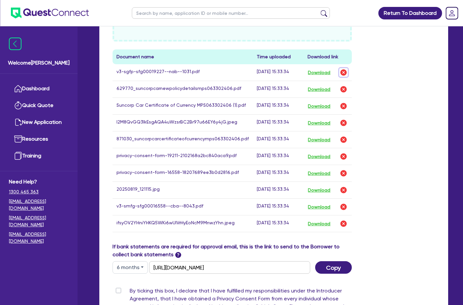
click at [344, 69] on img "button" at bounding box center [343, 73] width 8 height 8
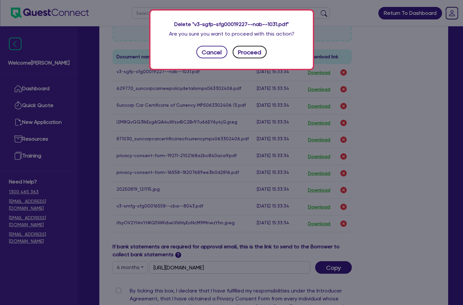
click at [248, 51] on button "Proceed" at bounding box center [250, 52] width 34 height 13
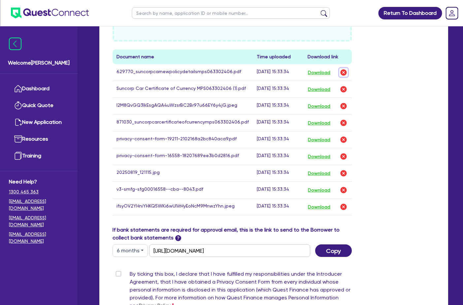
click at [342, 69] on img "button" at bounding box center [343, 73] width 8 height 8
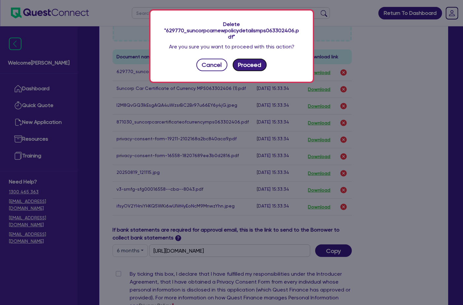
drag, startPoint x: 243, startPoint y: 61, endPoint x: 260, endPoint y: 63, distance: 16.9
click at [243, 61] on button "Proceed" at bounding box center [250, 65] width 34 height 13
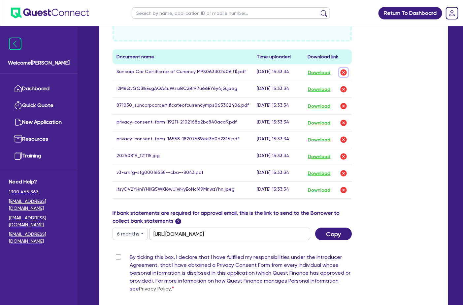
click at [347, 69] on img "button" at bounding box center [343, 73] width 8 height 8
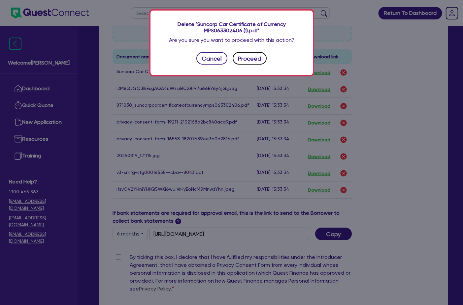
click at [241, 55] on button "Proceed" at bounding box center [250, 58] width 34 height 13
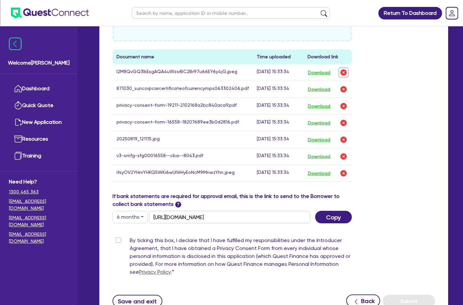
click at [346, 69] on img "button" at bounding box center [343, 73] width 8 height 8
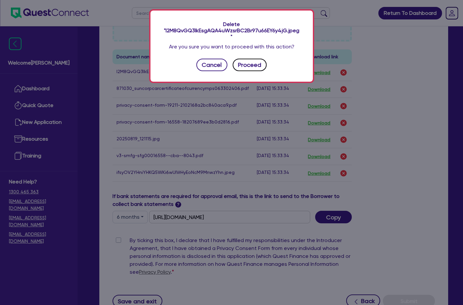
click at [250, 59] on button "Proceed" at bounding box center [250, 65] width 34 height 13
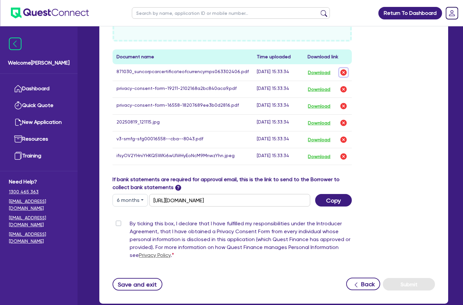
click at [340, 69] on img "button" at bounding box center [343, 73] width 8 height 8
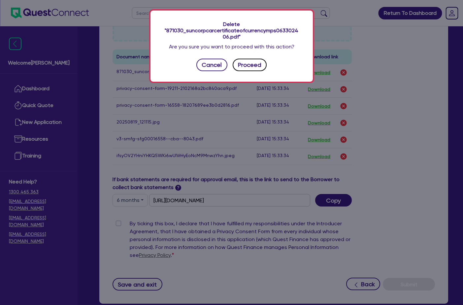
click at [244, 66] on button "Proceed" at bounding box center [250, 65] width 34 height 13
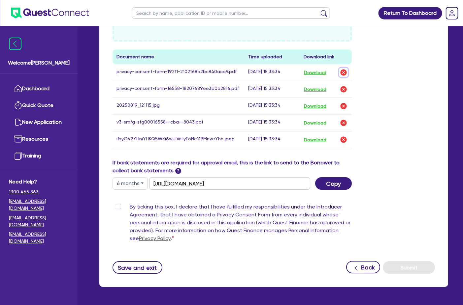
click at [342, 69] on img "button" at bounding box center [343, 73] width 8 height 8
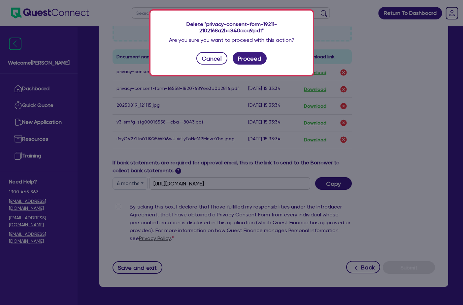
click at [257, 65] on div "Delete "privacy-consent-form-19211-2102168a2bc840aca9.pdf" Are you sure you wan…" at bounding box center [231, 43] width 162 height 65
click at [256, 64] on button "Proceed" at bounding box center [250, 58] width 34 height 13
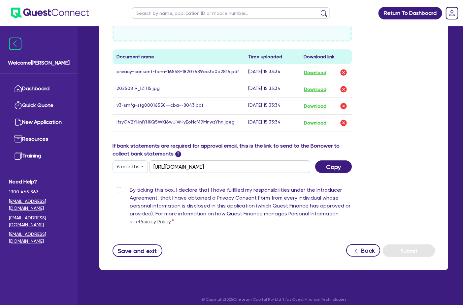
scroll to position [377, 0]
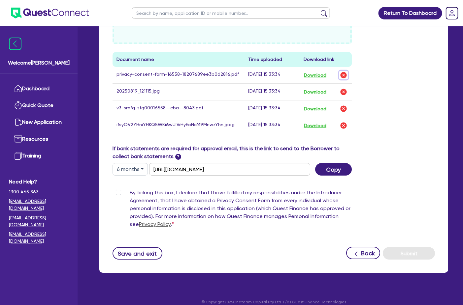
click at [344, 71] on img "button" at bounding box center [343, 75] width 8 height 8
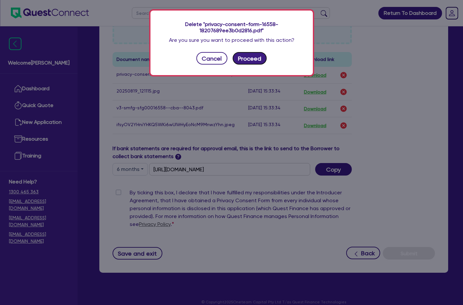
click at [253, 64] on button "Proceed" at bounding box center [250, 58] width 34 height 13
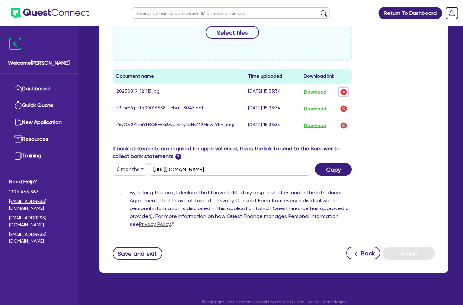
click at [347, 88] on img "button" at bounding box center [343, 92] width 8 height 8
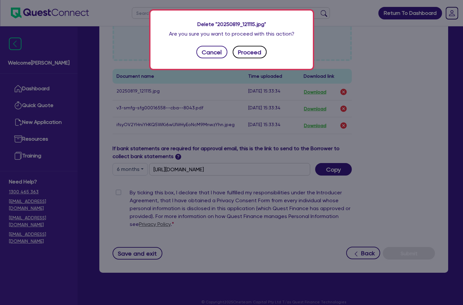
click at [254, 55] on button "Proceed" at bounding box center [250, 52] width 34 height 13
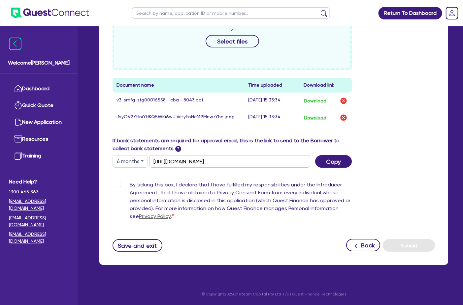
scroll to position [343, 0]
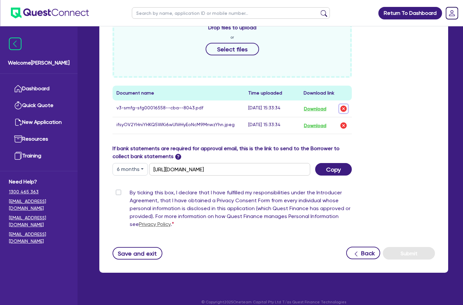
click at [345, 105] on button "button" at bounding box center [343, 109] width 9 height 9
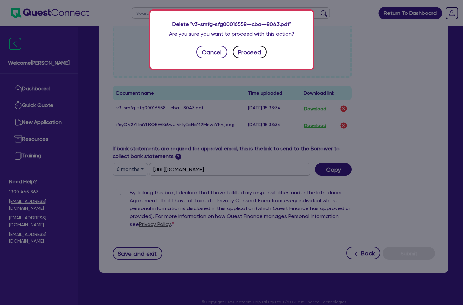
click at [241, 57] on button "Proceed" at bounding box center [250, 52] width 34 height 13
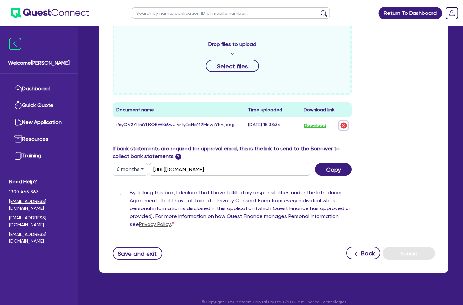
click at [344, 122] on img "button" at bounding box center [343, 126] width 8 height 8
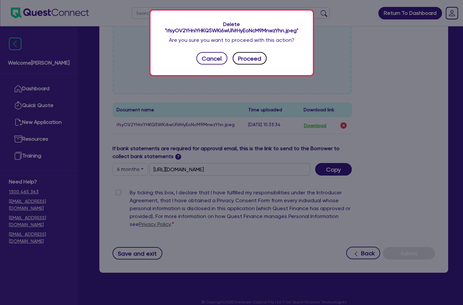
click at [242, 54] on button "Proceed" at bounding box center [250, 58] width 34 height 13
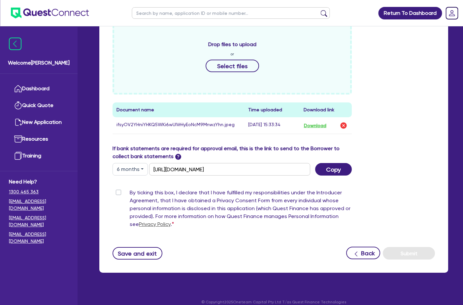
scroll to position [325, 0]
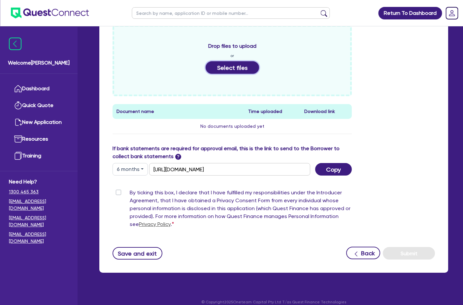
click at [226, 61] on button "Select files" at bounding box center [232, 67] width 53 height 13
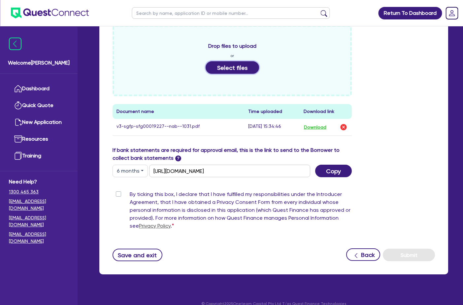
click at [239, 61] on button "Select files" at bounding box center [232, 67] width 53 height 13
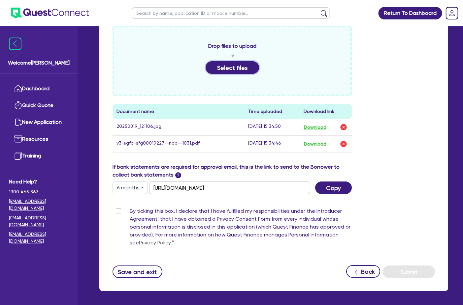
click at [234, 65] on button "Select files" at bounding box center [232, 67] width 53 height 13
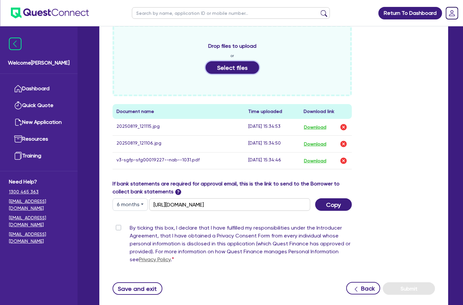
click at [230, 61] on button "Select files" at bounding box center [232, 67] width 53 height 13
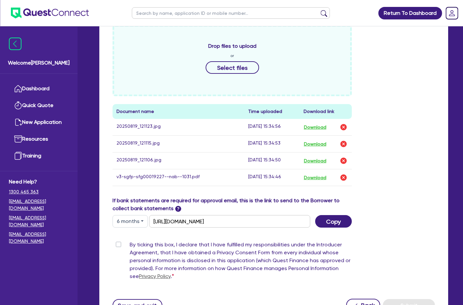
click at [121, 241] on div "By ticking this box, I declare that I have fulfilled my responsibilities under …" at bounding box center [231, 262] width 239 height 42
click at [130, 241] on label "By ticking this box, I declare that I have fulfilled my responsibilities under …" at bounding box center [241, 262] width 222 height 42
click at [118, 241] on input "By ticking this box, I declare that I have fulfilled my responsibilities under …" at bounding box center [114, 244] width 5 height 6
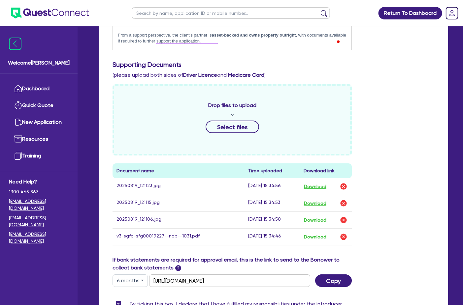
scroll to position [363, 0]
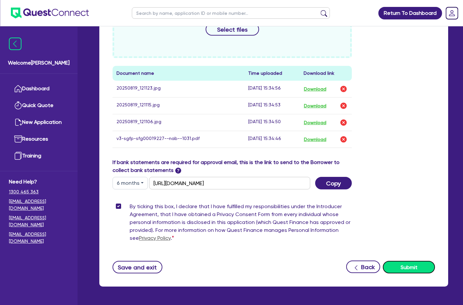
click at [406, 261] on button "Submit" at bounding box center [409, 267] width 52 height 13
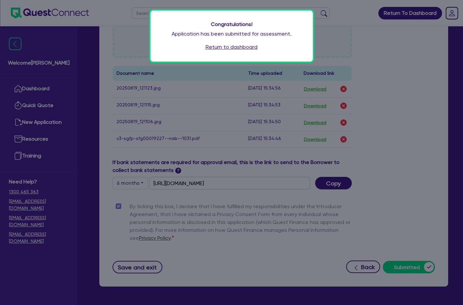
click at [240, 43] on div "Congratulations! Application has been submitted for assessment. Return to dashb…" at bounding box center [231, 36] width 162 height 51
click at [237, 51] on div "Congratulations! Application has been submitted for assessment. Return to dashb…" at bounding box center [231, 36] width 162 height 51
click at [238, 47] on link "Return to dashboard" at bounding box center [232, 47] width 52 height 8
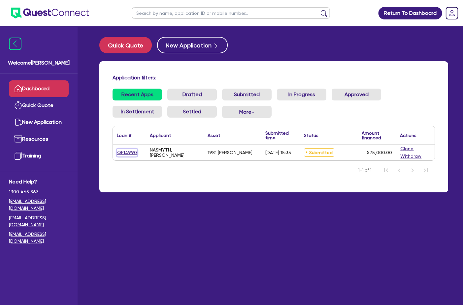
click at [129, 153] on link "QF14990" at bounding box center [127, 153] width 20 height 8
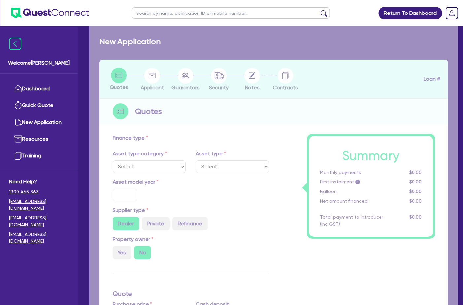
select select "PRIMARY_ASSETS"
type input "1981"
radio input "false"
radio input "true"
type input "75,000"
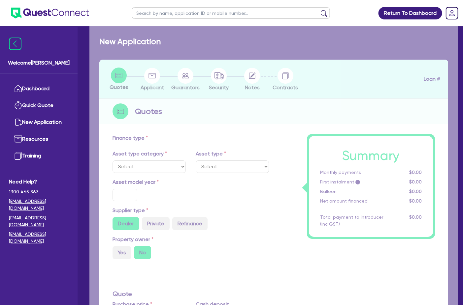
type input "10"
type input "7,500"
type input "14"
select select "HEAVY_TRUCKS"
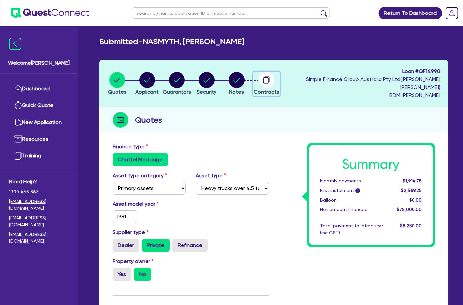
click at [274, 79] on icon "button" at bounding box center [266, 80] width 16 height 16
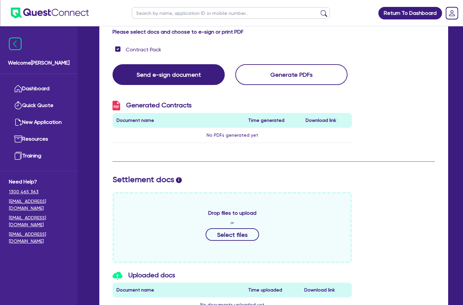
scroll to position [132, 0]
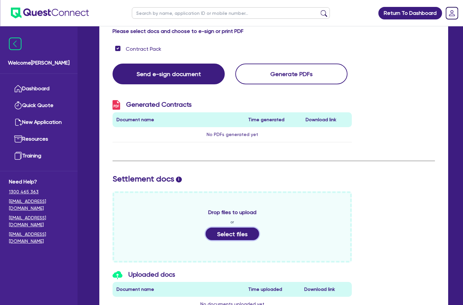
click at [230, 228] on button "Select files" at bounding box center [232, 234] width 53 height 13
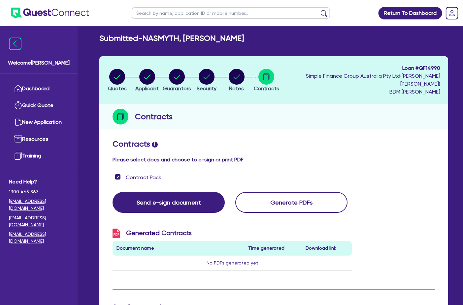
scroll to position [0, 0]
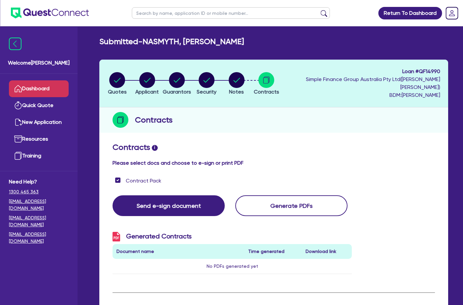
click at [48, 84] on link "Dashboard" at bounding box center [39, 88] width 60 height 17
